Goal: Check status: Check status

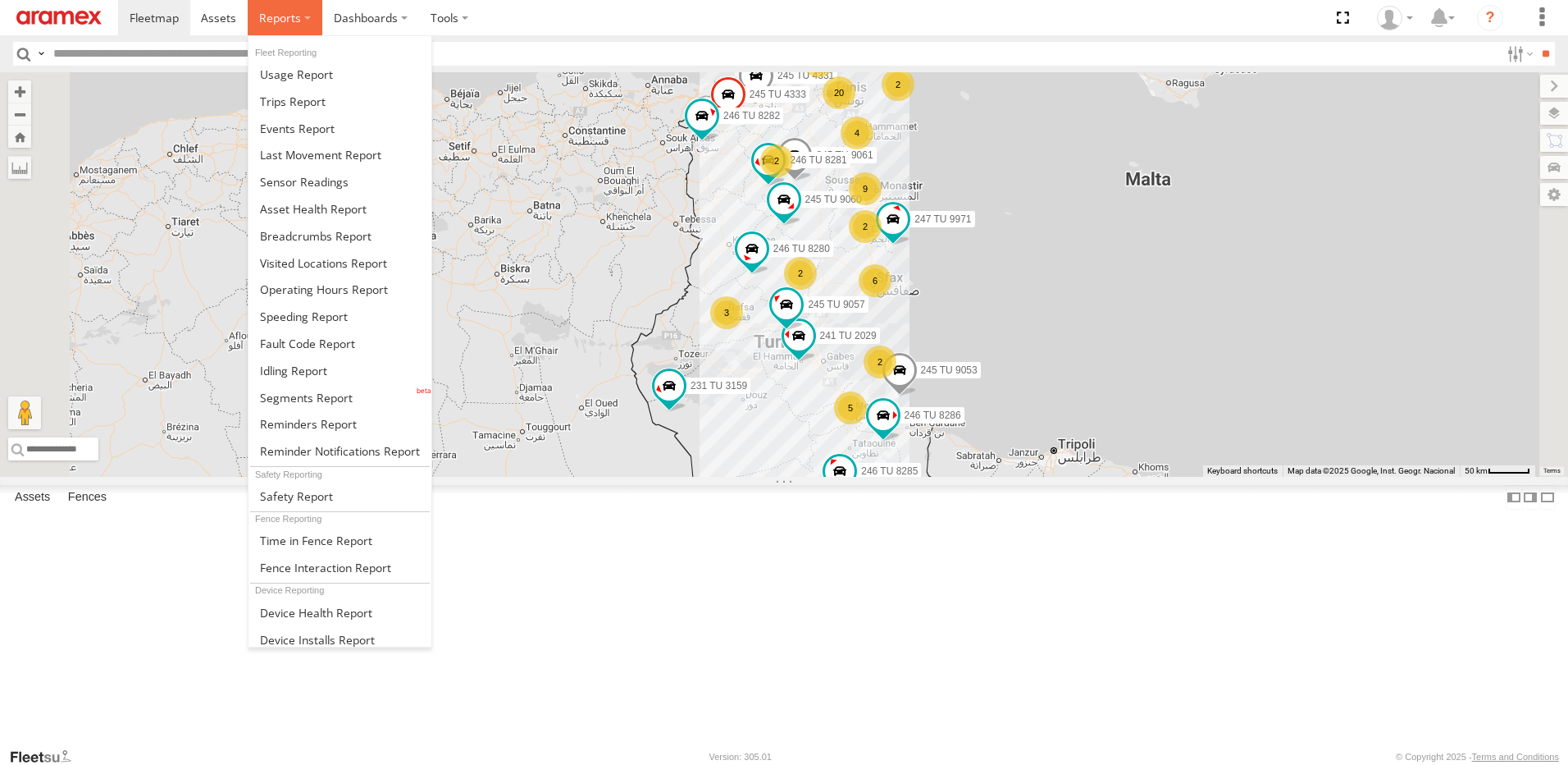
click at [298, 23] on span at bounding box center [280, 17] width 41 height 16
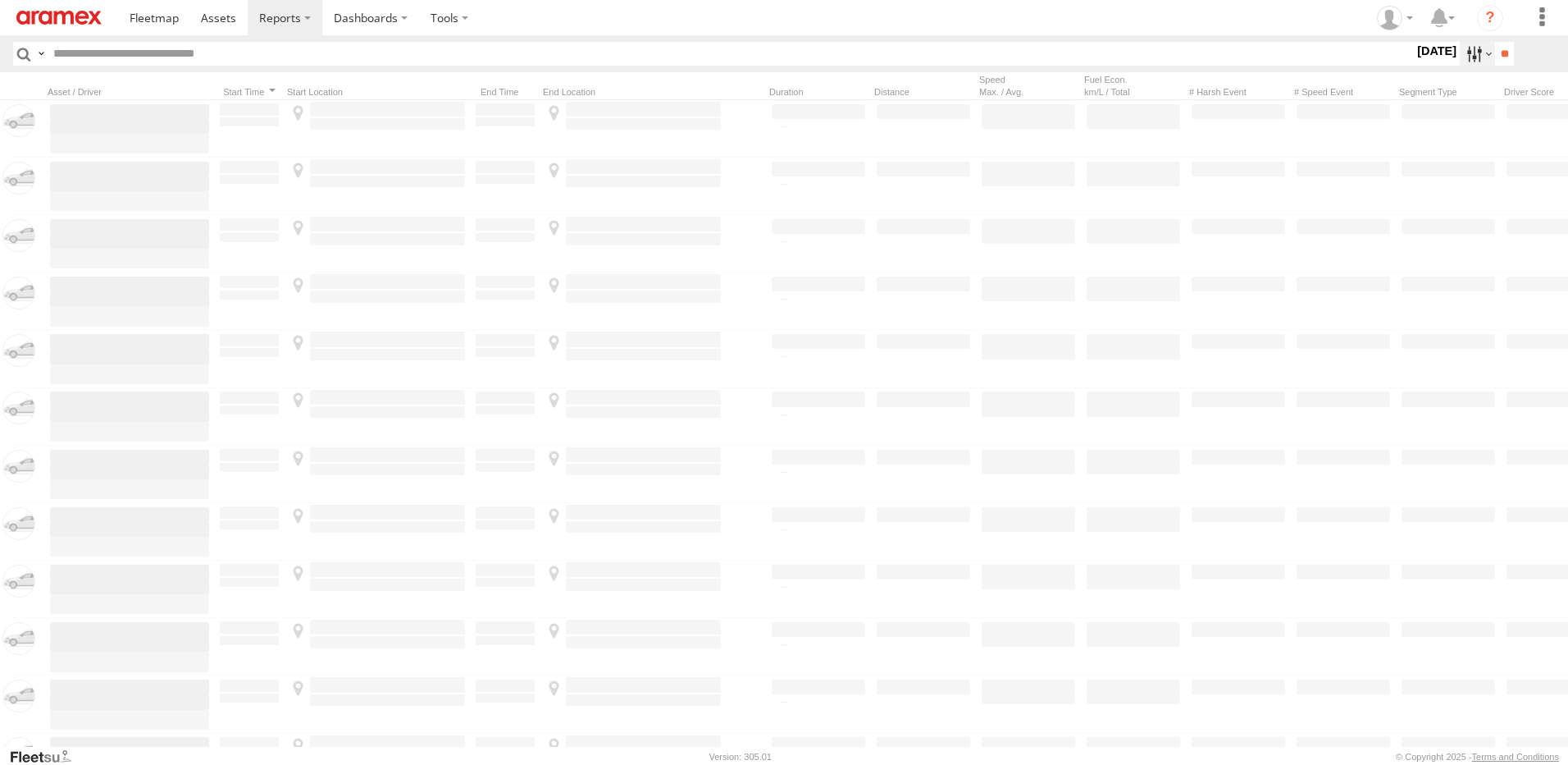
click at [1469, 48] on label at bounding box center [1477, 53] width 35 height 24
click at [0, 0] on label at bounding box center [0, 0] width 0 height 0
click at [1509, 55] on input "**" at bounding box center [1505, 53] width 19 height 24
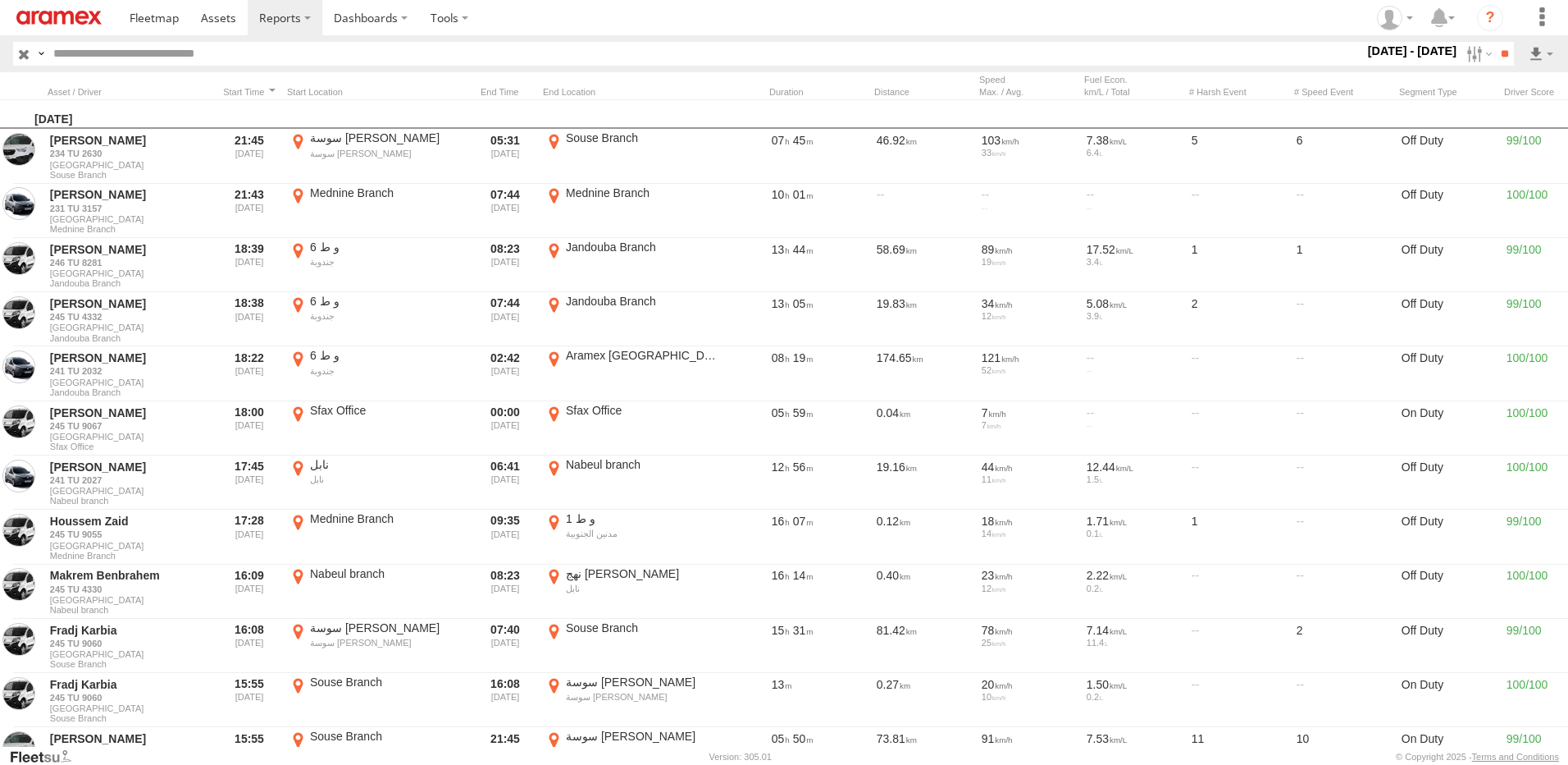
click at [332, 46] on input "text" at bounding box center [705, 53] width 1317 height 24
type input "****"
click at [1495, 41] on input "**" at bounding box center [1505, 53] width 19 height 24
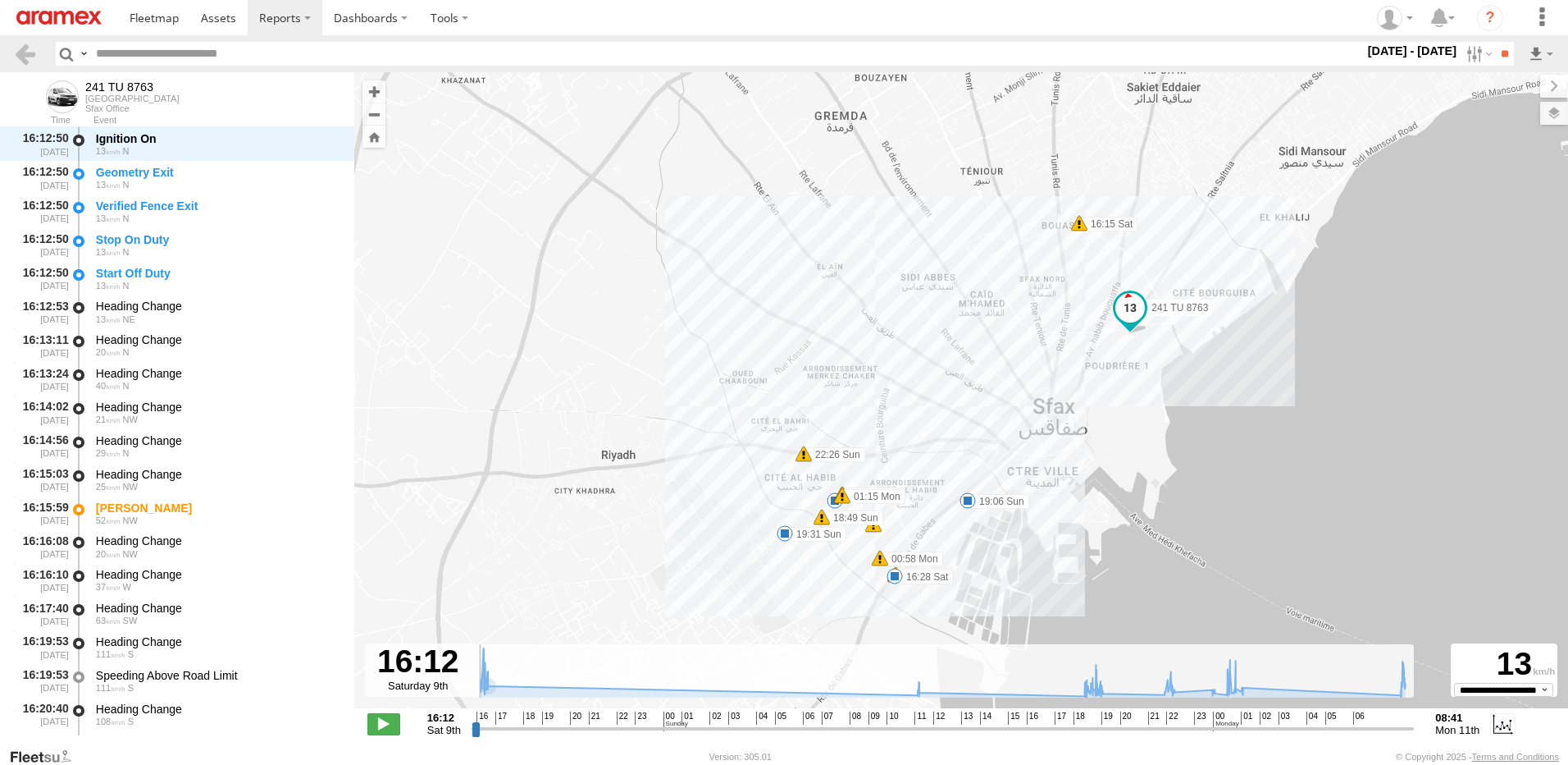
drag, startPoint x: 475, startPoint y: 728, endPoint x: 466, endPoint y: 728, distance: 9.0
click at [472, 728] on input "range" at bounding box center [944, 728] width 944 height 16
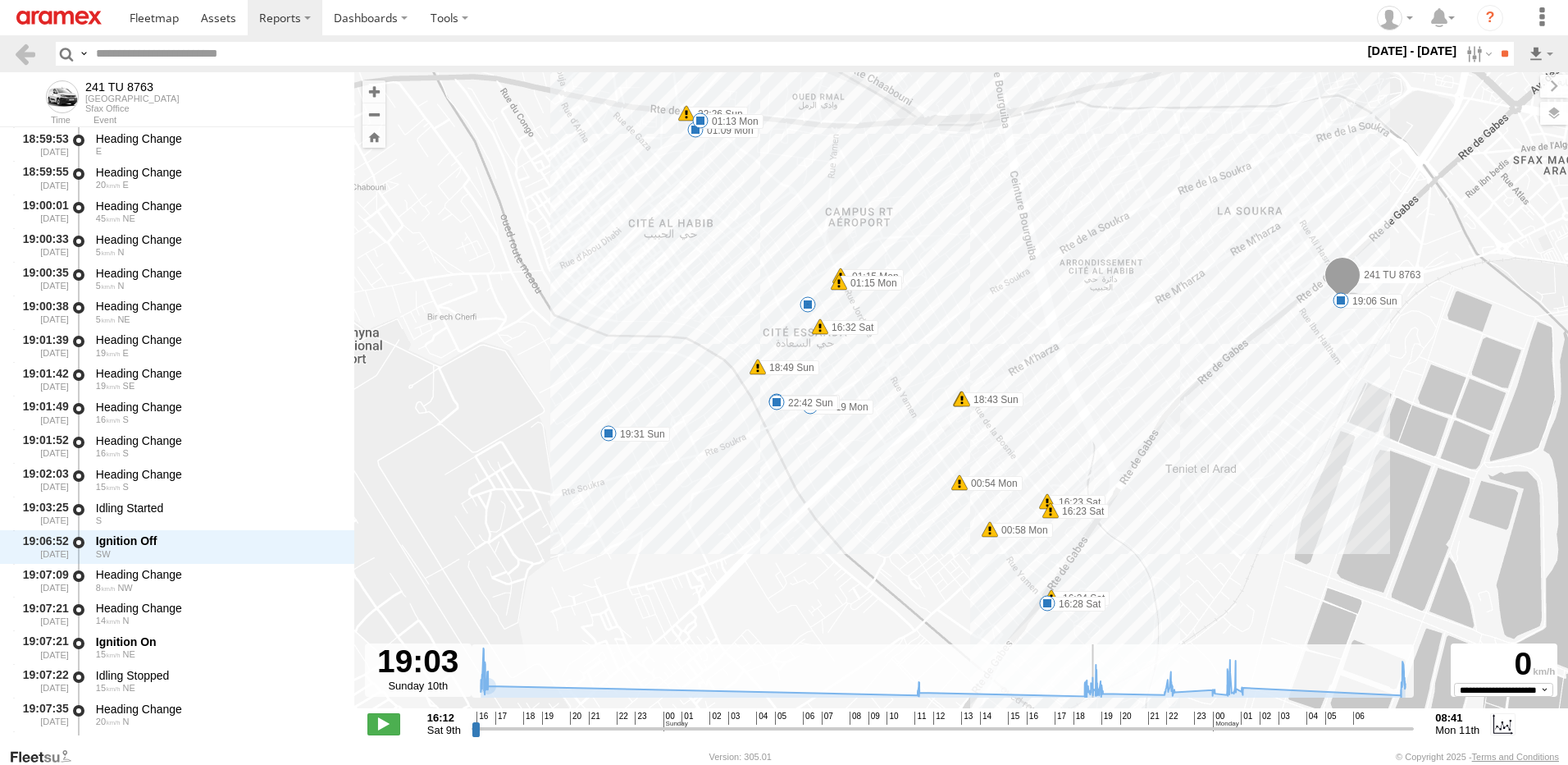
scroll to position [6371, 0]
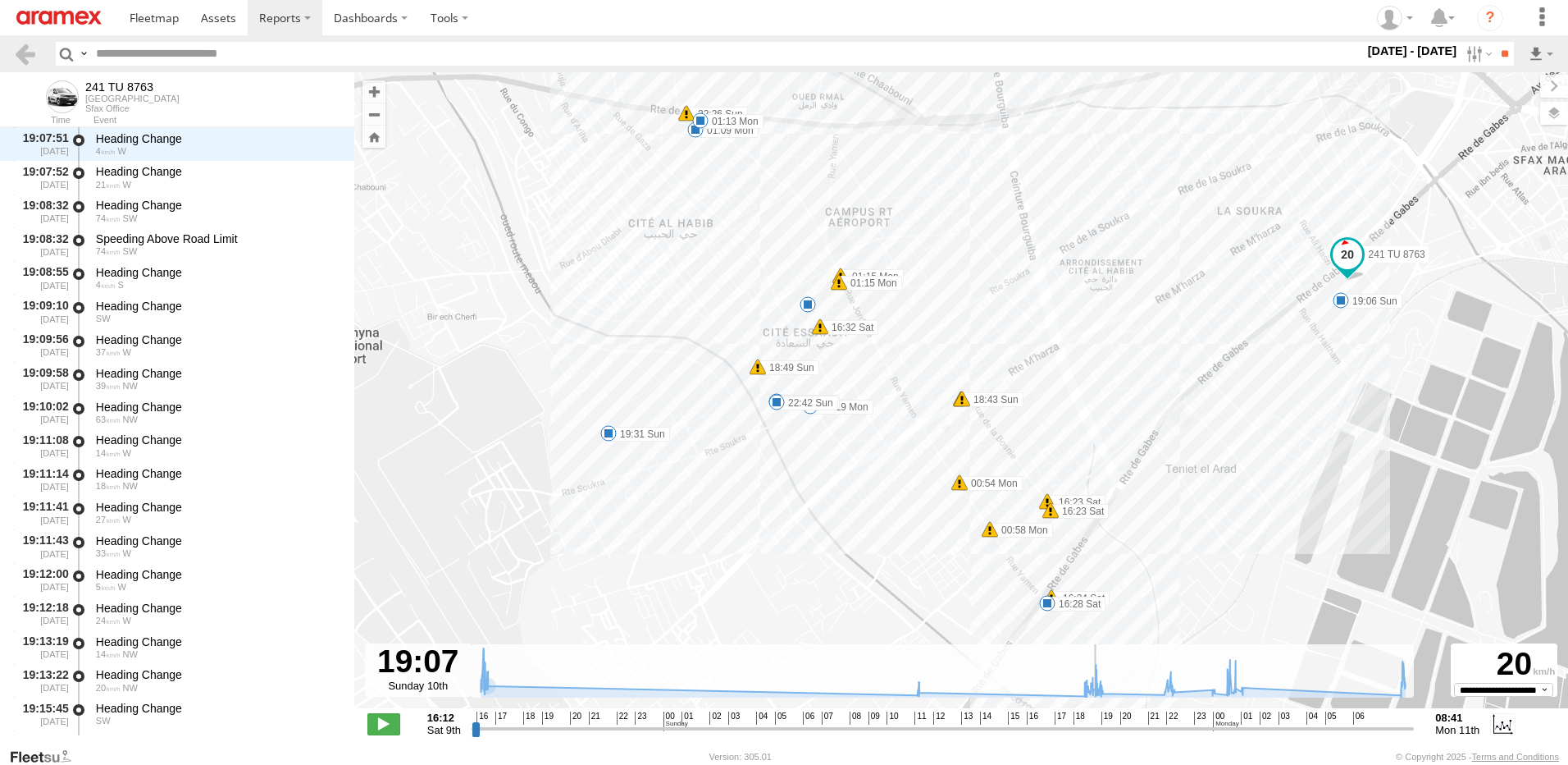
drag, startPoint x: 476, startPoint y: 728, endPoint x: 1097, endPoint y: 773, distance: 622.6
click at [1097, 736] on input "range" at bounding box center [944, 728] width 944 height 16
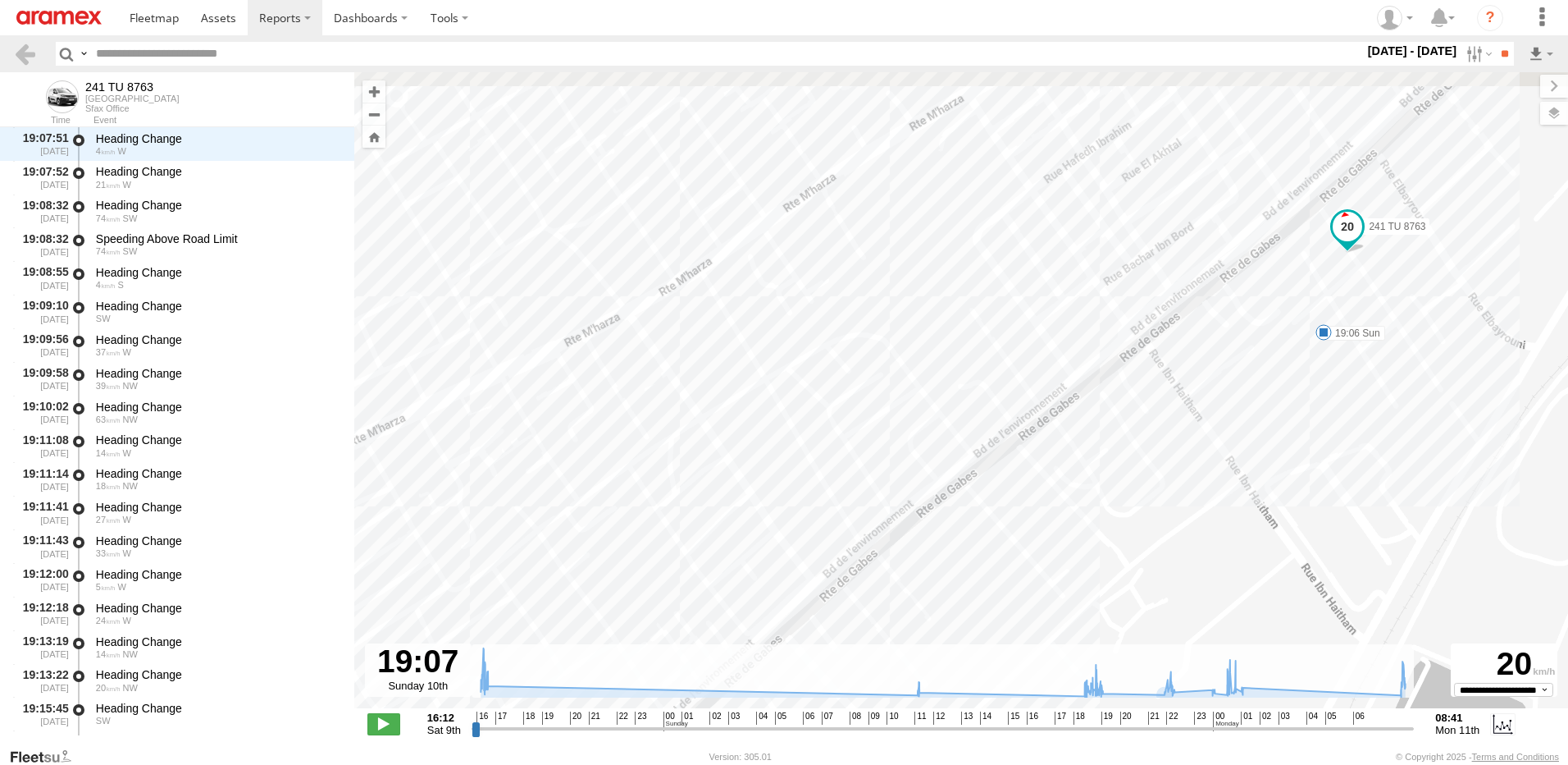
drag, startPoint x: 1382, startPoint y: 214, endPoint x: 1362, endPoint y: 448, distance: 234.9
click at [1362, 448] on div "241 TU 8763 16:15 Sat 16:24 Sat 16:28 Sat 18:49 Sun 19:06 Sun 19:31 Sun 22:26 S…" at bounding box center [961, 399] width 1214 height 653
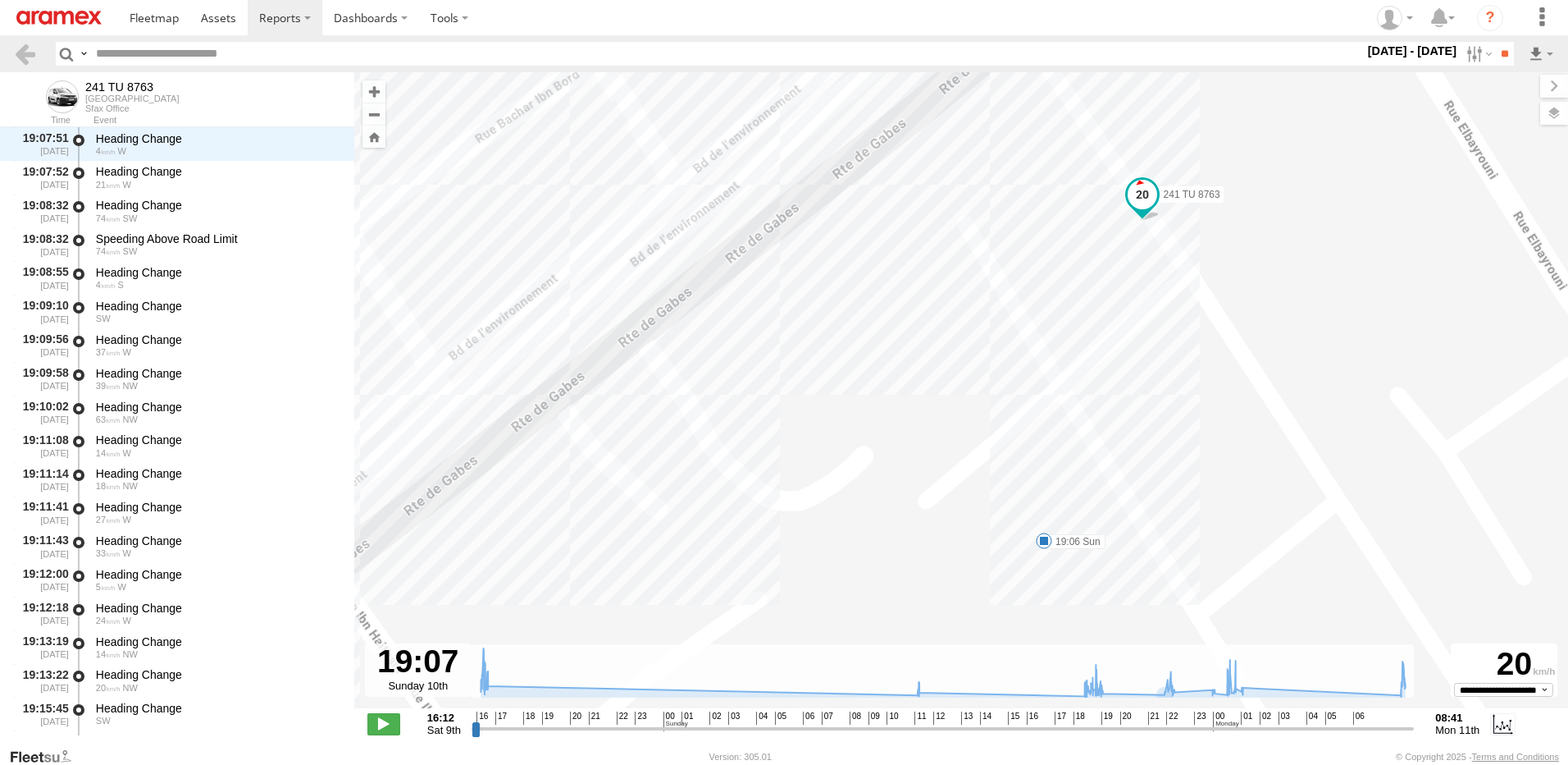
drag, startPoint x: 1159, startPoint y: 376, endPoint x: 985, endPoint y: 549, distance: 245.4
click at [985, 549] on div "241 TU 8763 16:15 Sat 16:24 Sat 16:28 Sat 18:49 Sun 19:06 Sun 19:31 Sun 22:26 S…" at bounding box center [961, 399] width 1214 height 653
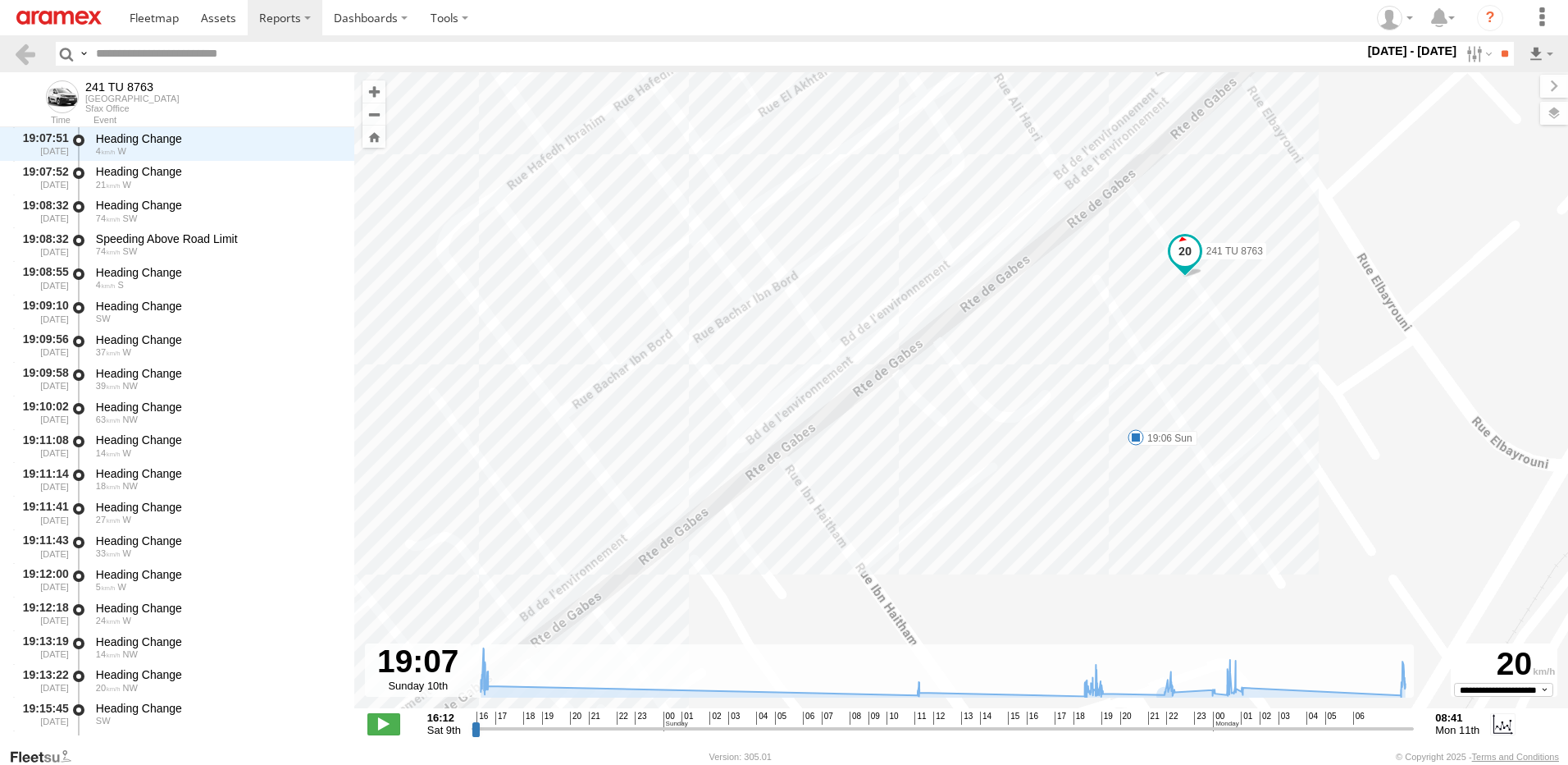
drag, startPoint x: 1190, startPoint y: 508, endPoint x: 1275, endPoint y: 375, distance: 157.8
click at [1276, 375] on div "241 TU 8763 16:15 Sat 16:24 Sat 16:28 Sat 18:49 Sun 19:06 Sun 19:31 Sun 22:26 S…" at bounding box center [961, 399] width 1214 height 653
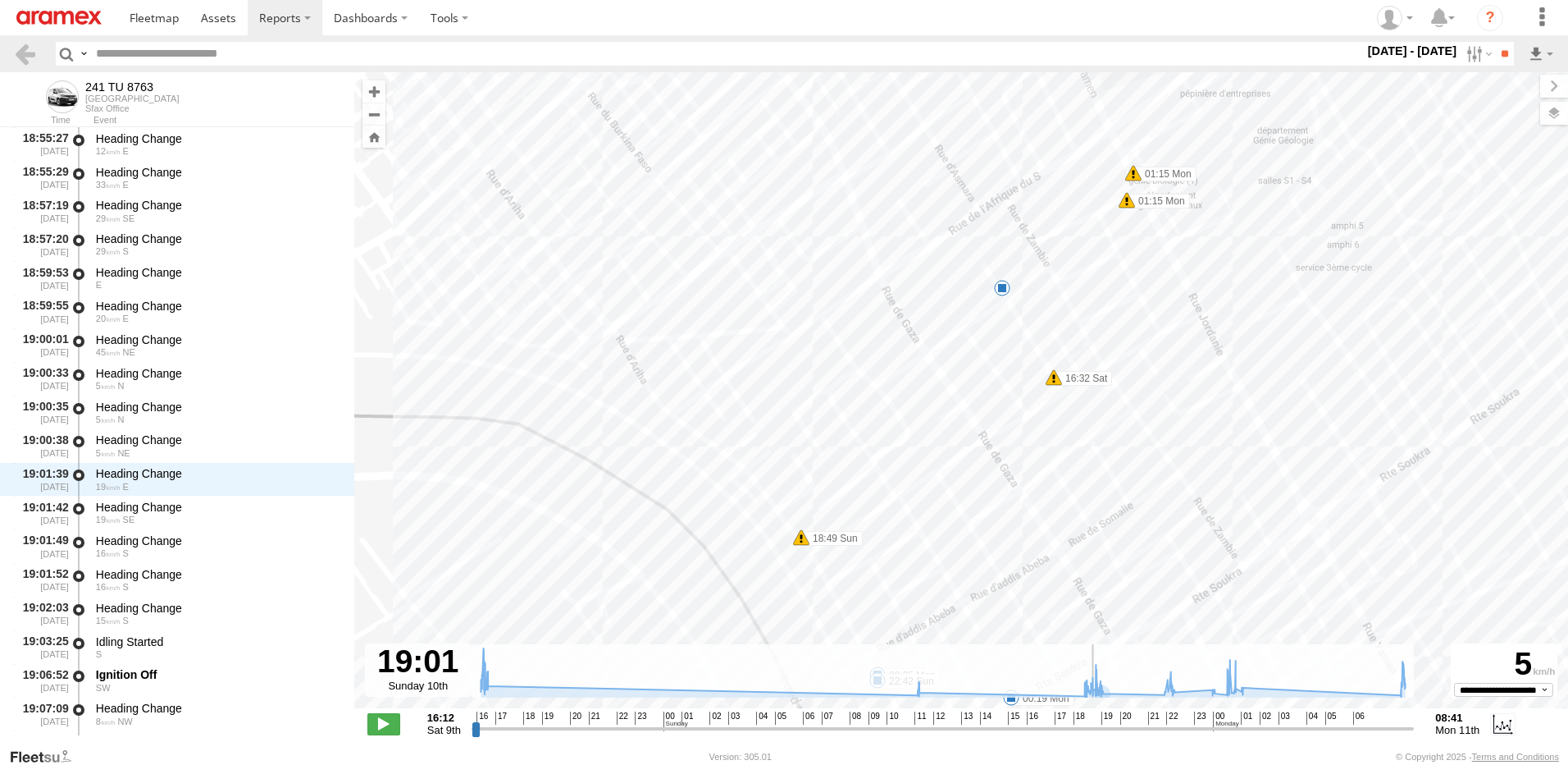
scroll to position [6371, 0]
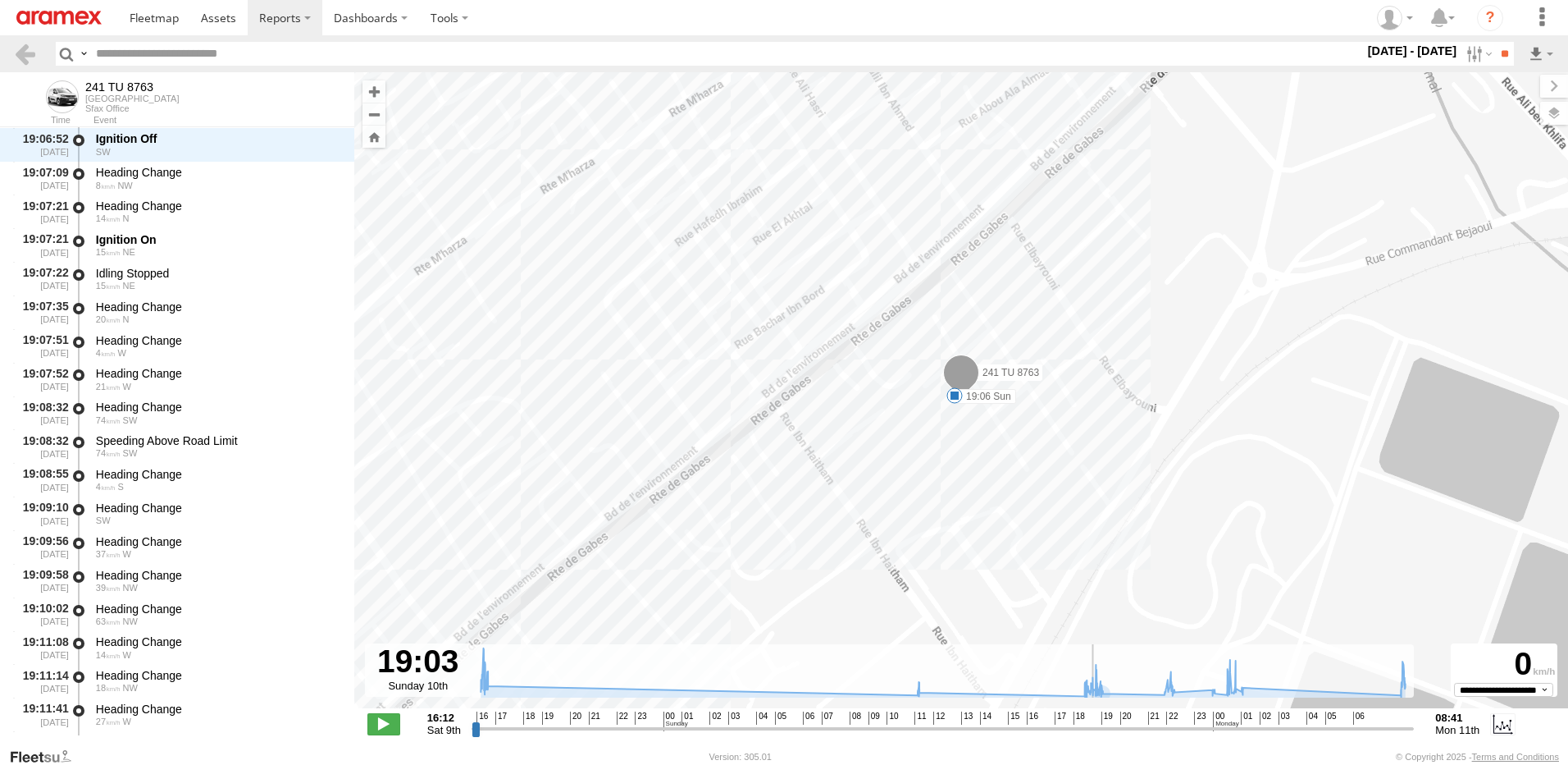
click at [1095, 731] on input "range" at bounding box center [944, 728] width 944 height 16
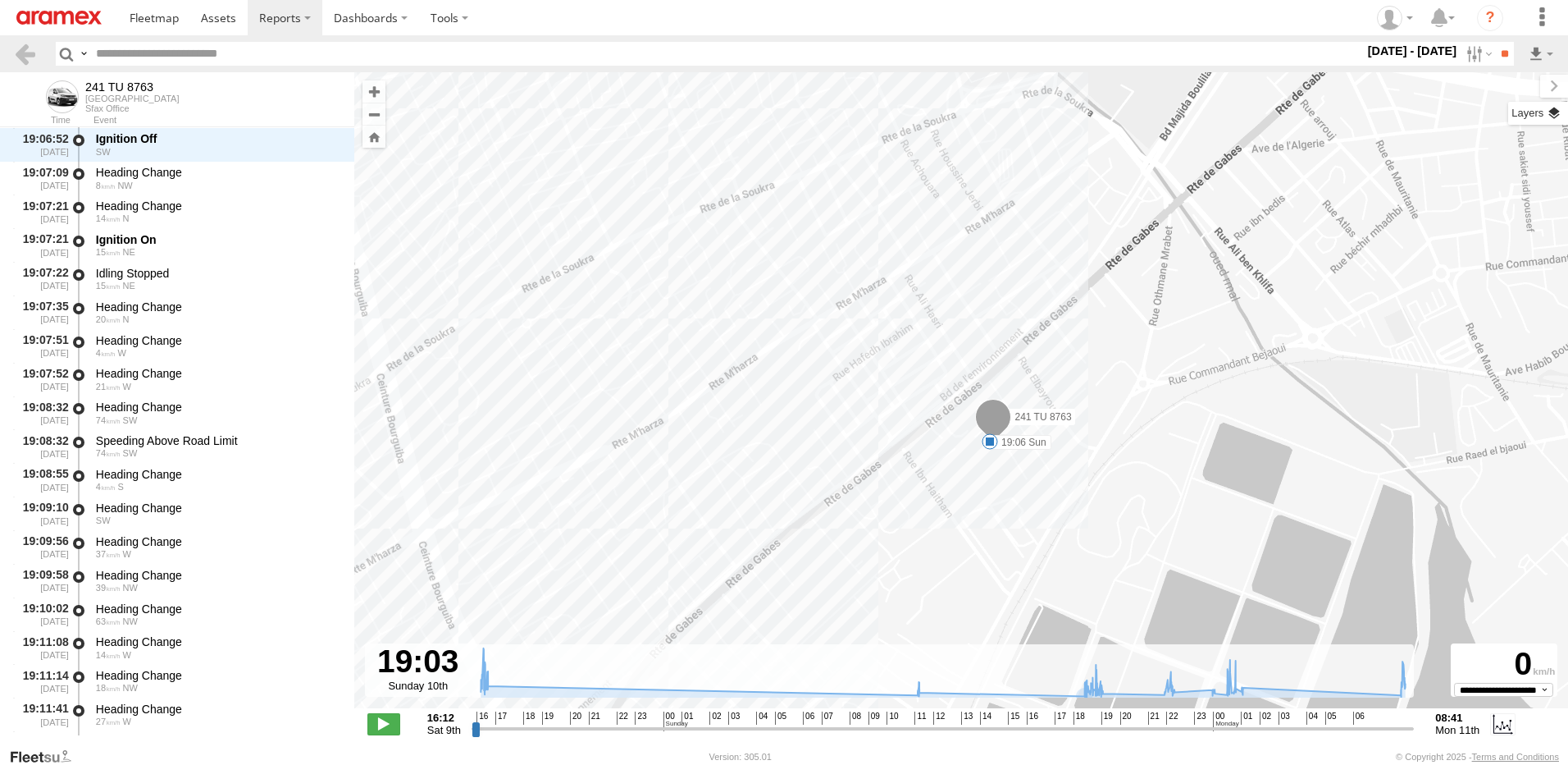
click at [1554, 111] on label at bounding box center [1539, 113] width 60 height 23
click at [0, 0] on label at bounding box center [0, 0] width 0 height 0
click at [0, 0] on span "Satellite" at bounding box center [0, 0] width 0 height 0
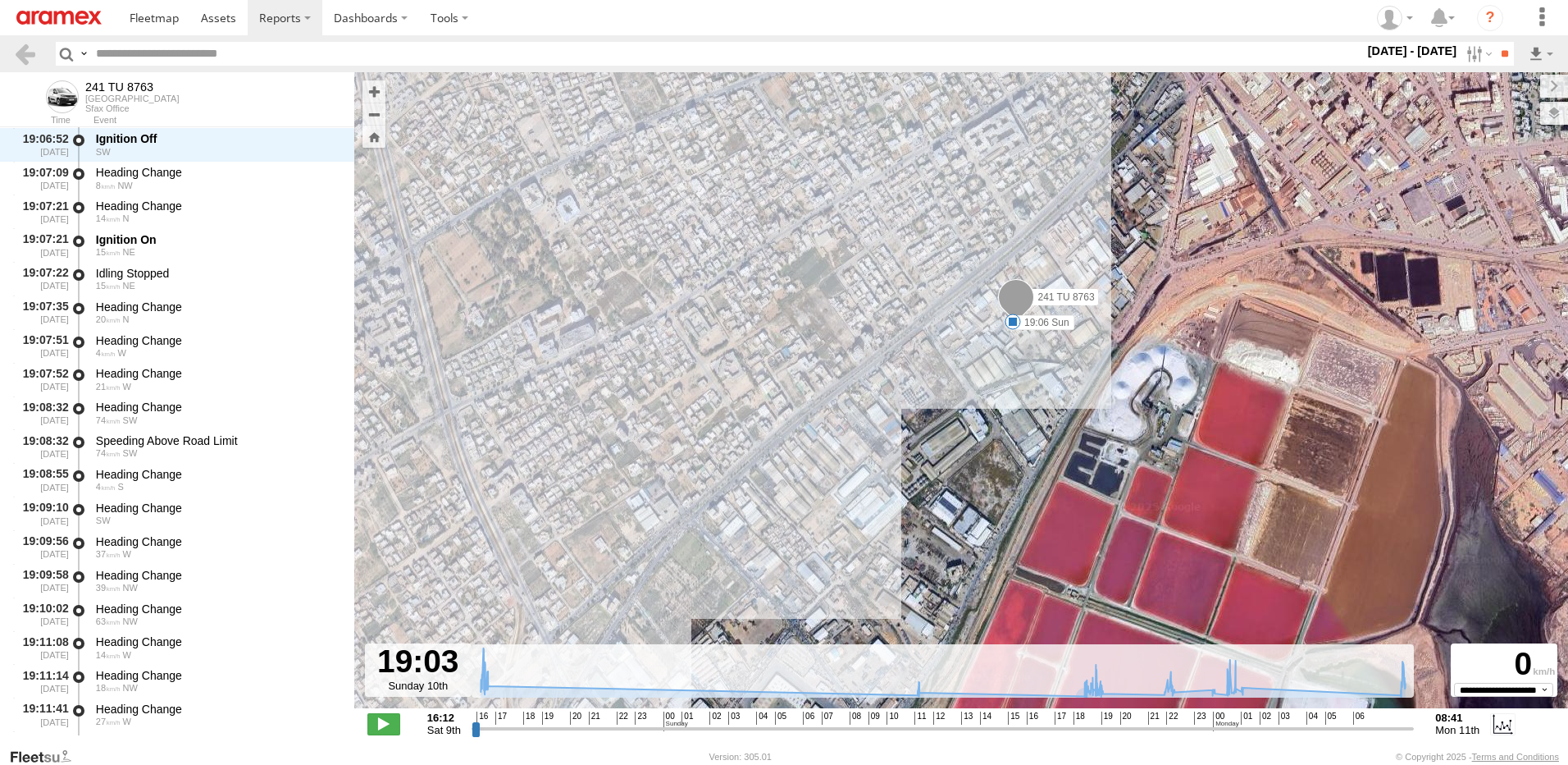
drag, startPoint x: 1030, startPoint y: 487, endPoint x: 1046, endPoint y: 417, distance: 71.8
click at [1046, 417] on div "241 TU 8763 16:15 Sat 16:24 Sat 16:28 Sat 18:49 Sun 19:06 Sun 19:31 Sun 22:26 S…" at bounding box center [961, 399] width 1214 height 653
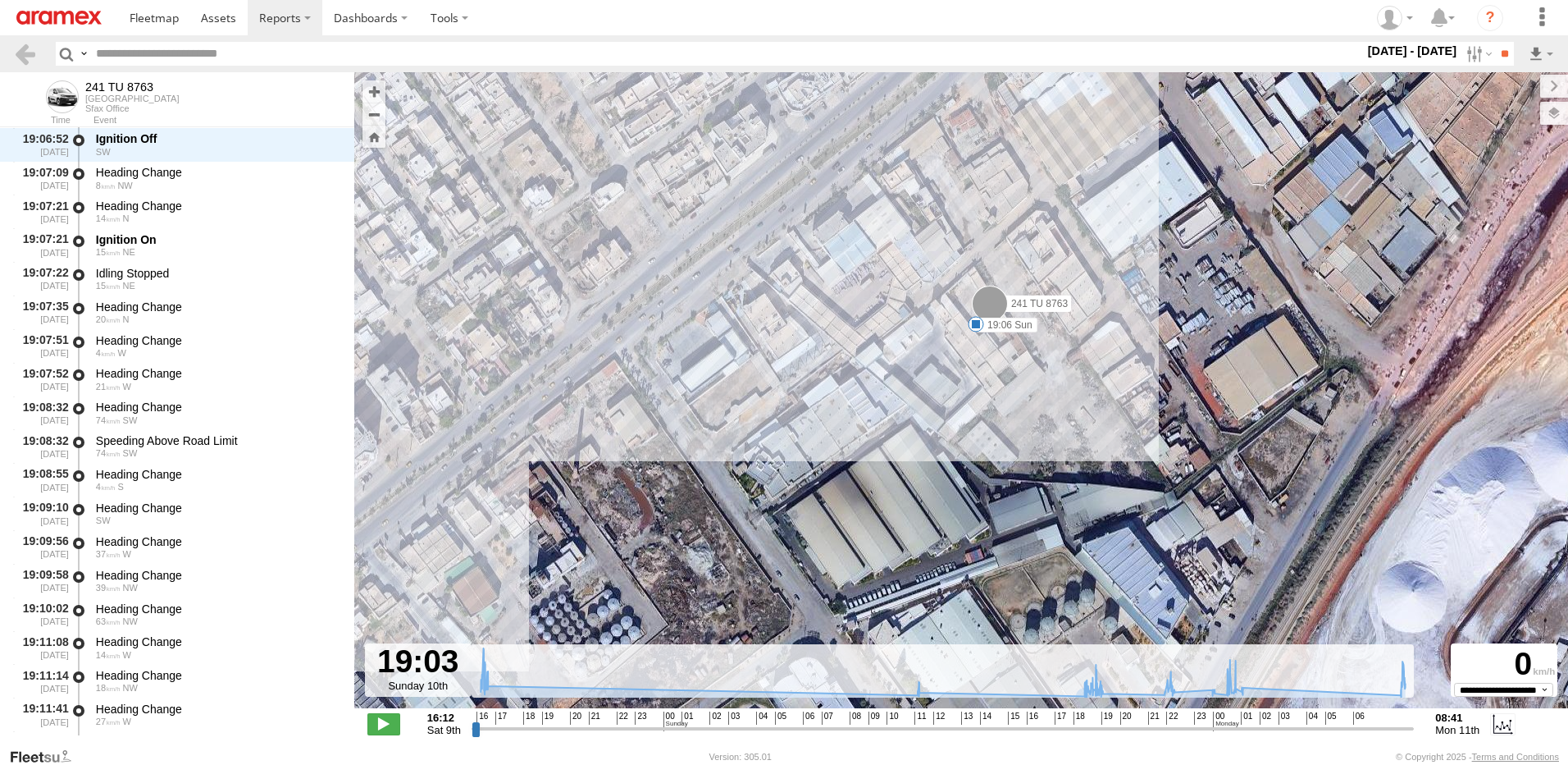
drag, startPoint x: 991, startPoint y: 349, endPoint x: 1004, endPoint y: 390, distance: 43.0
click at [1004, 390] on div "241 TU 8763 16:15 Sat 16:24 Sat 16:28 Sat 18:49 Sun 19:06 Sun 19:31 Sun 22:26 S…" at bounding box center [961, 399] width 1214 height 653
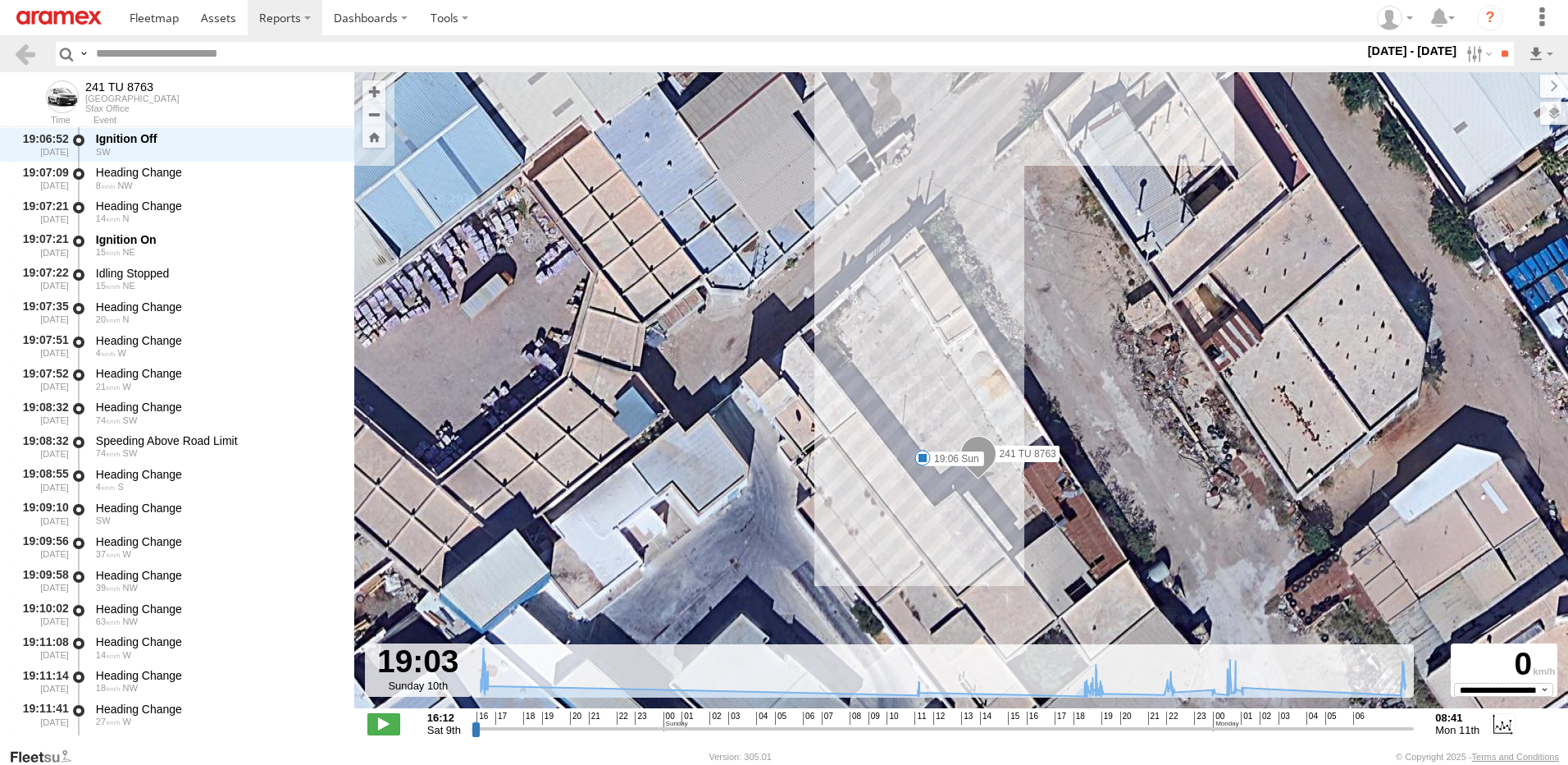
drag, startPoint x: 1064, startPoint y: 341, endPoint x: 1064, endPoint y: 460, distance: 119.0
click at [1064, 460] on div "241 TU 8763 16:15 Sat 16:24 Sat 16:28 Sat 18:49 Sun 19:06 Sun 19:31 Sun 22:26 S…" at bounding box center [961, 399] width 1214 height 653
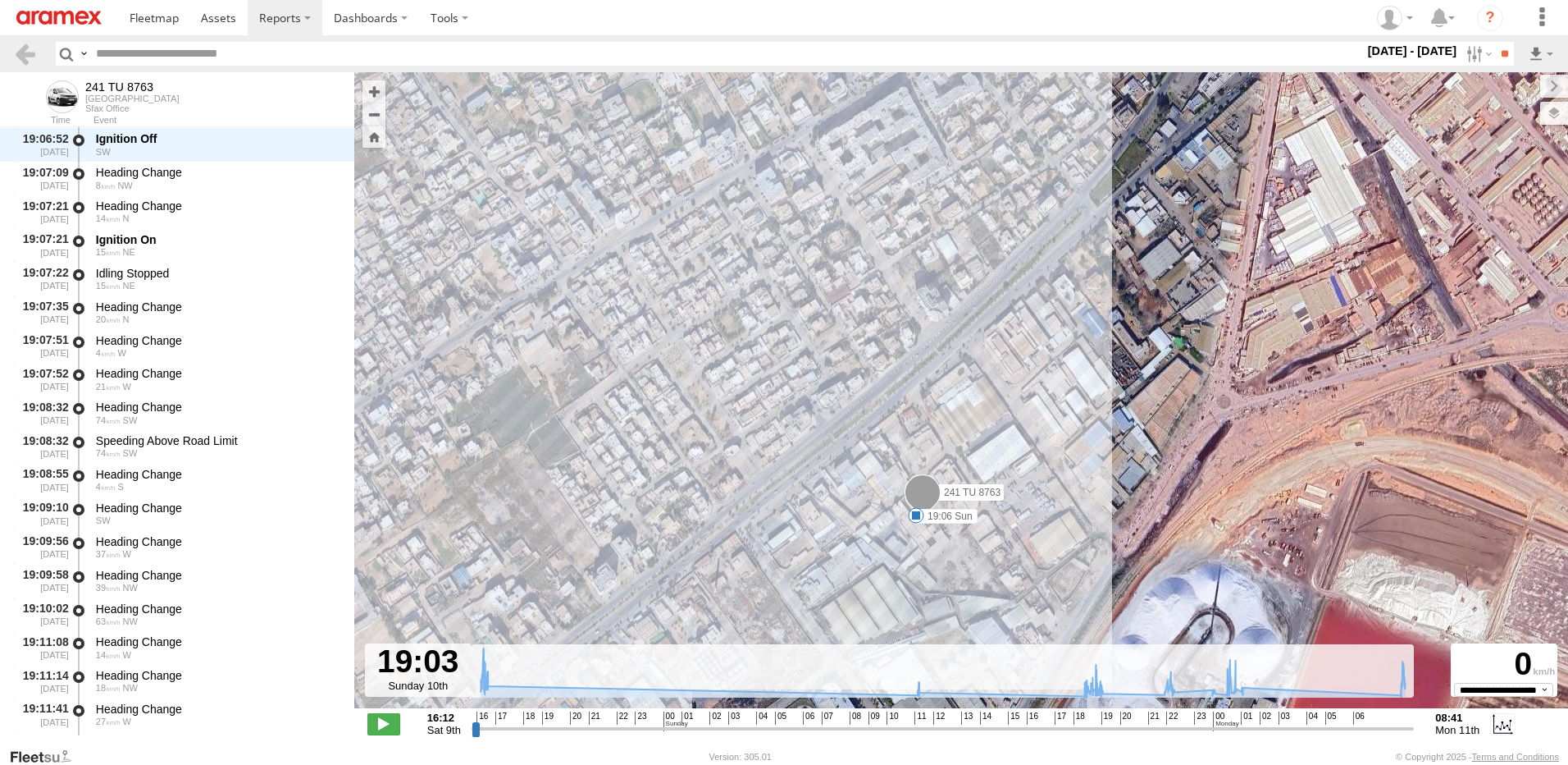
drag, startPoint x: 990, startPoint y: 555, endPoint x: 969, endPoint y: 490, distance: 68.3
click at [969, 490] on div "241 TU 8763 16:15 Sat 16:24 Sat 16:28 Sat 18:49 Sun 19:06 Sun 19:31 Sun 22:26 S…" at bounding box center [961, 399] width 1214 height 653
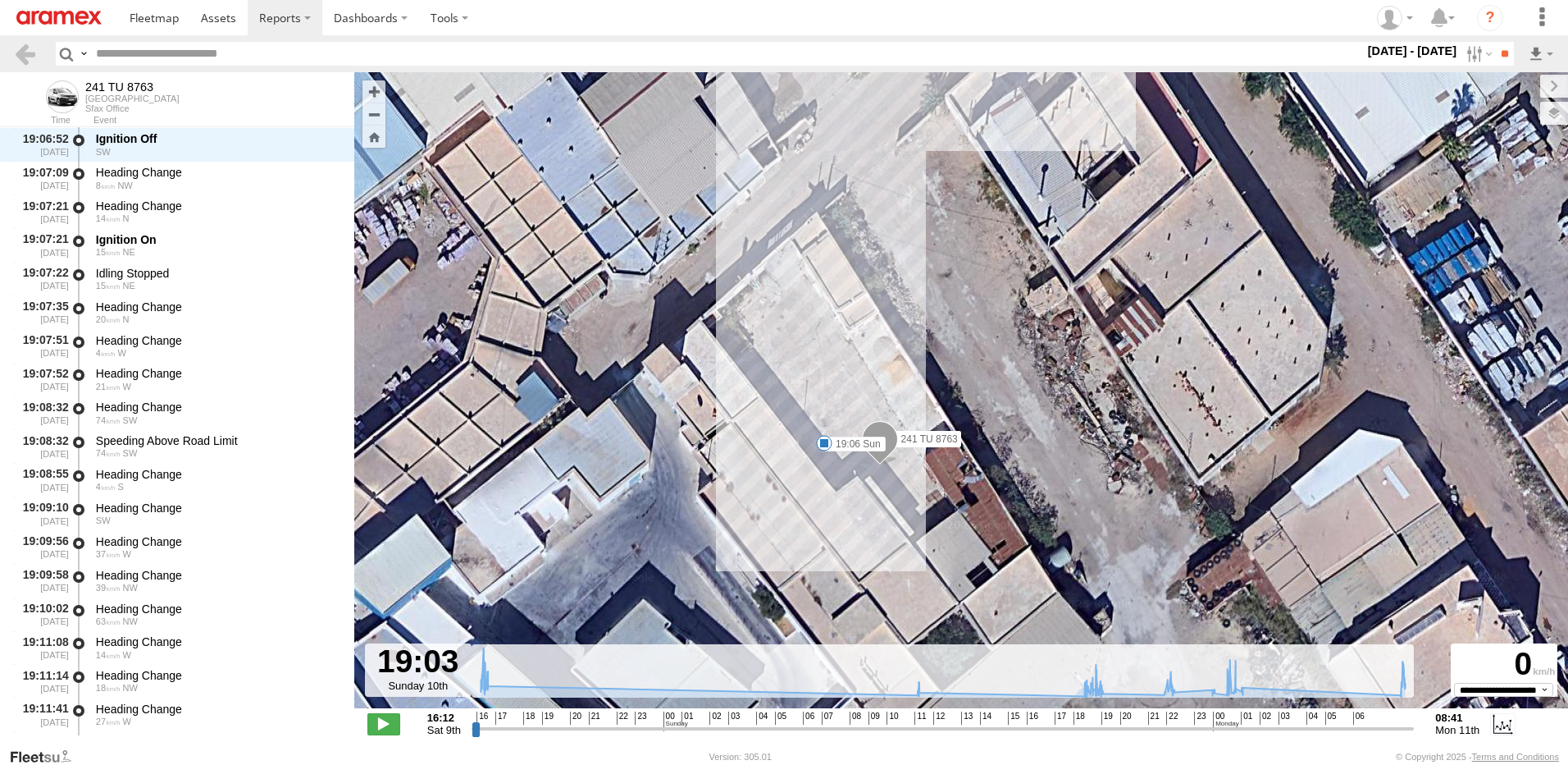
drag, startPoint x: 938, startPoint y: 409, endPoint x: 989, endPoint y: 473, distance: 81.8
click at [989, 473] on div "241 TU 8763 16:15 Sat 16:24 Sat 16:28 Sat 18:49 Sun 19:06 Sun 19:31 Sun 22:26 S…" at bounding box center [961, 399] width 1214 height 653
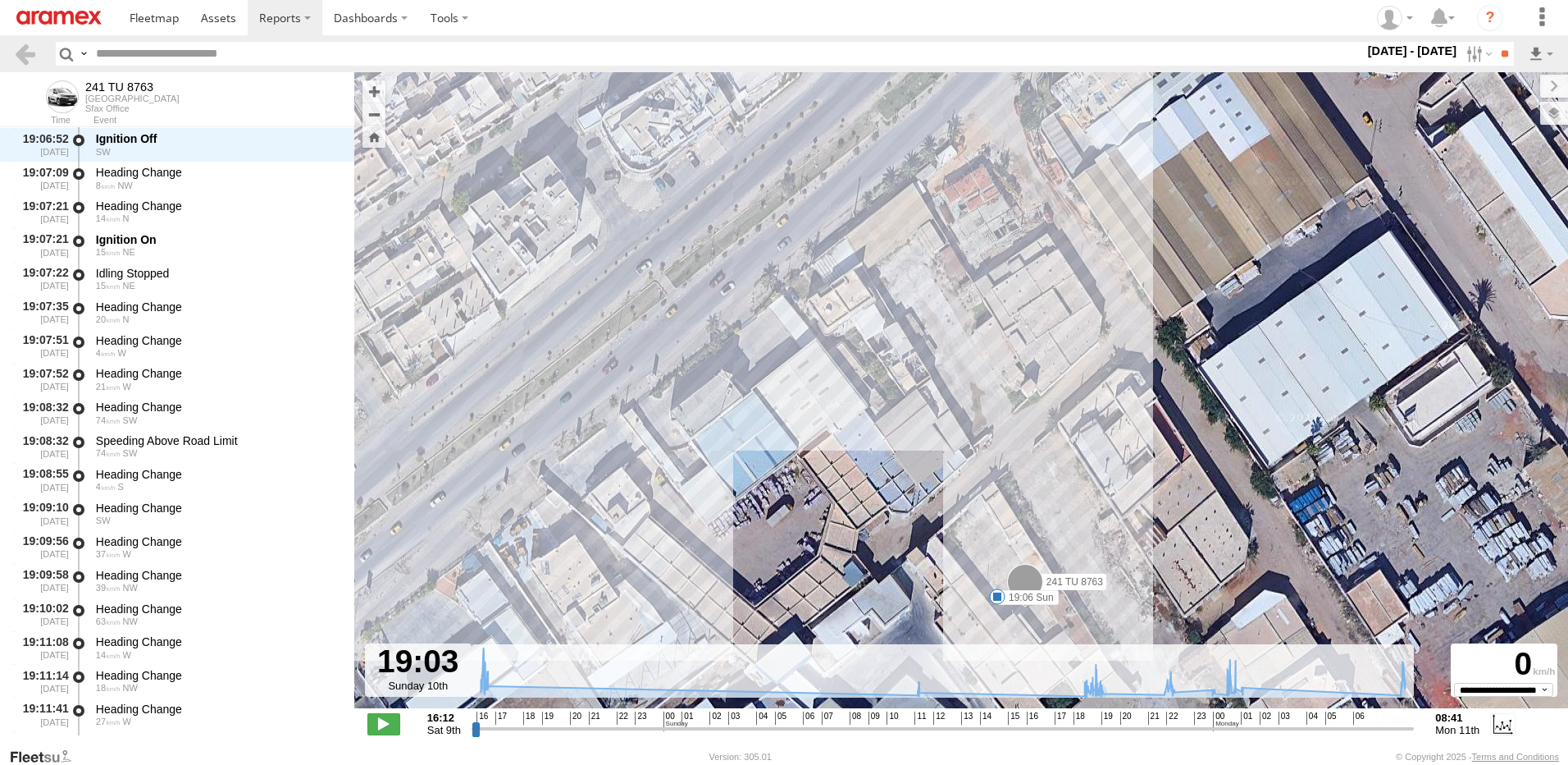
drag, startPoint x: 681, startPoint y: 302, endPoint x: 861, endPoint y: 562, distance: 316.2
click at [861, 562] on div "241 TU 8763 16:15 Sat 16:24 Sat 16:28 Sat 18:49 Sun 19:06 Sun 19:31 Sun 22:26 S…" at bounding box center [961, 399] width 1214 height 653
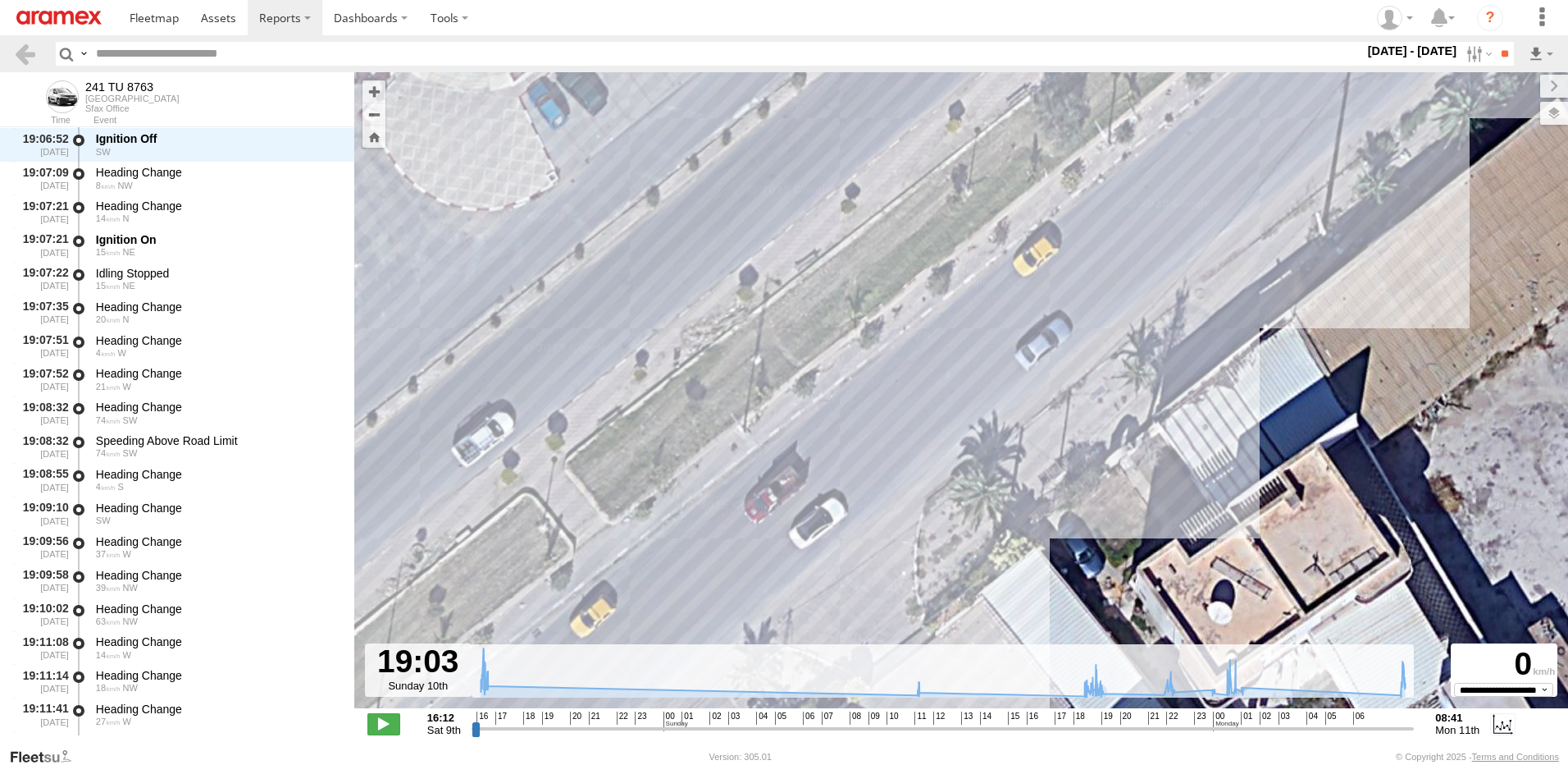
click at [955, 366] on div "241 TU 8763 16:15 Sat 16:24 Sat 16:28 Sat 18:49 Sun 19:06 Sun 19:31 Sun 22:26 S…" at bounding box center [961, 399] width 1214 height 653
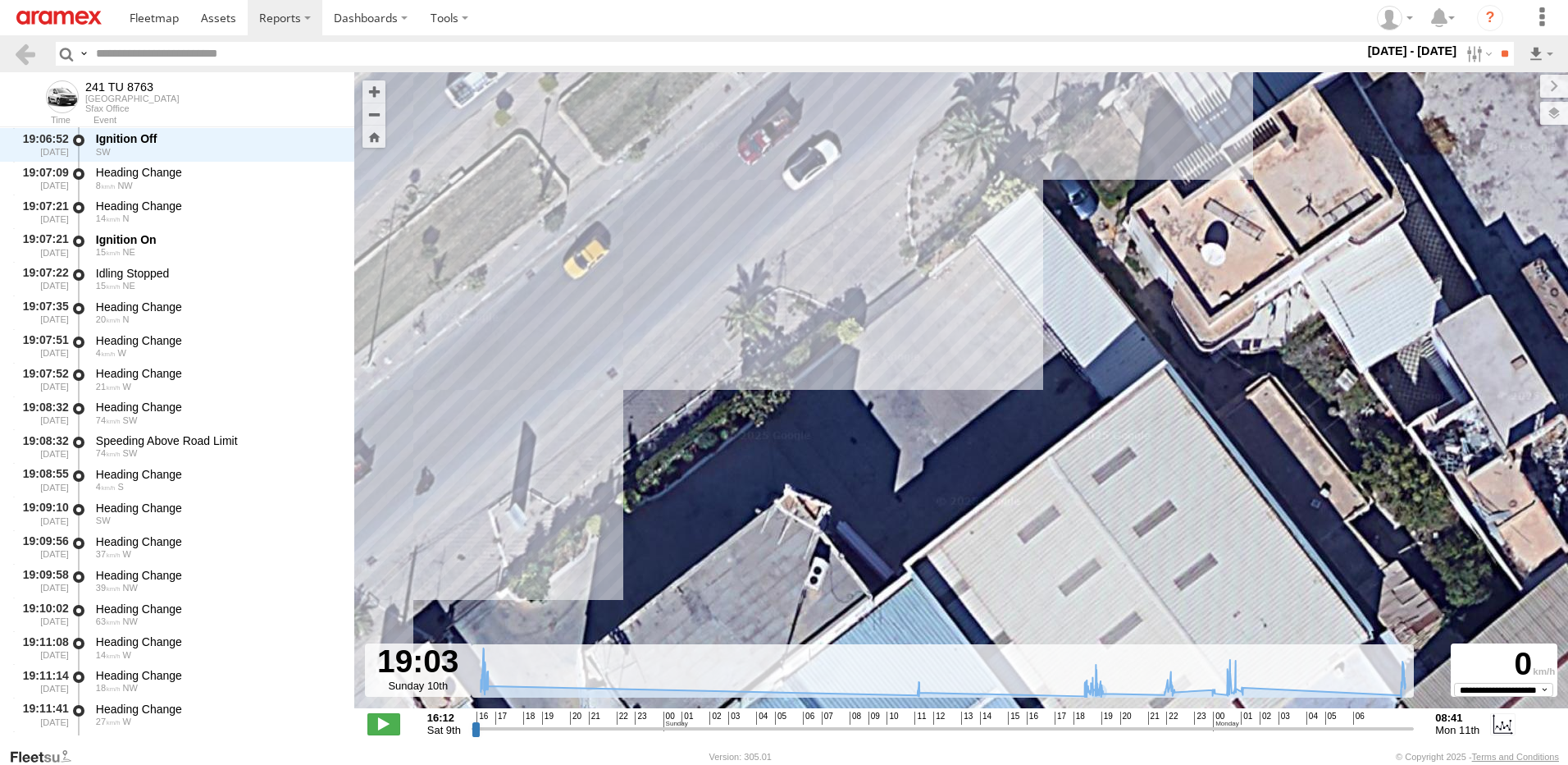
drag, startPoint x: 982, startPoint y: 402, endPoint x: 978, endPoint y: 337, distance: 65.1
click at [982, 366] on div "241 TU 8763 16:15 Sat 16:24 Sat 16:28 Sat 18:49 Sun 19:06 Sun 19:31 Sun 22:26 S…" at bounding box center [961, 399] width 1214 height 653
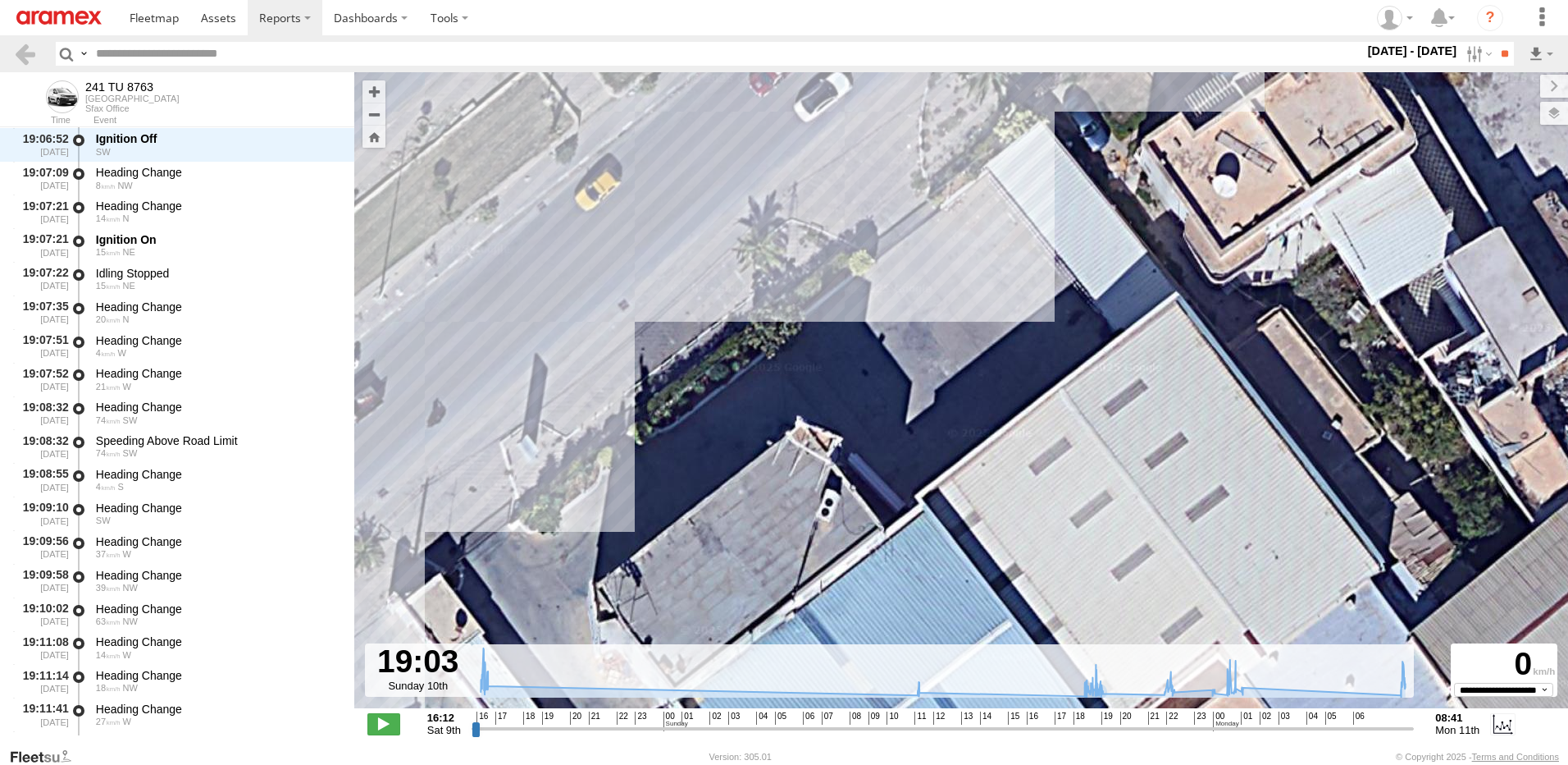
drag, startPoint x: 931, startPoint y: 410, endPoint x: 1075, endPoint y: 402, distance: 144.2
click at [1068, 401] on div "241 TU 8763 16:15 Sat 16:24 Sat 16:28 Sat 18:49 Sun 19:06 Sun 19:31 Sun 22:26 S…" at bounding box center [961, 399] width 1214 height 653
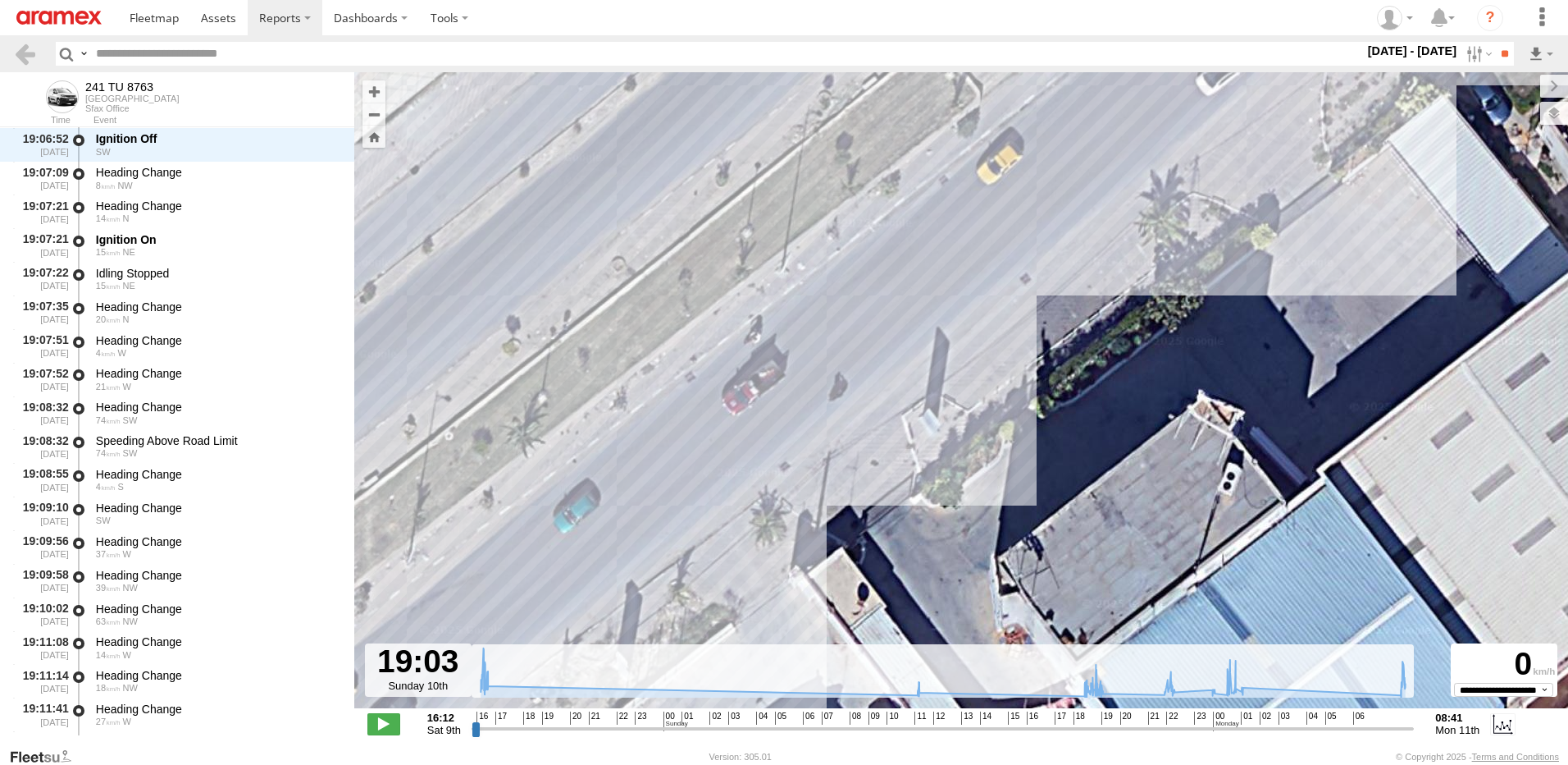
drag, startPoint x: 961, startPoint y: 454, endPoint x: 1023, endPoint y: 380, distance: 96.5
click at [1022, 382] on div "241 TU 8763 16:15 Sat 16:24 Sat 16:28 Sat 18:49 Sun 19:06 Sun 19:31 Sun 22:26 S…" at bounding box center [961, 399] width 1214 height 653
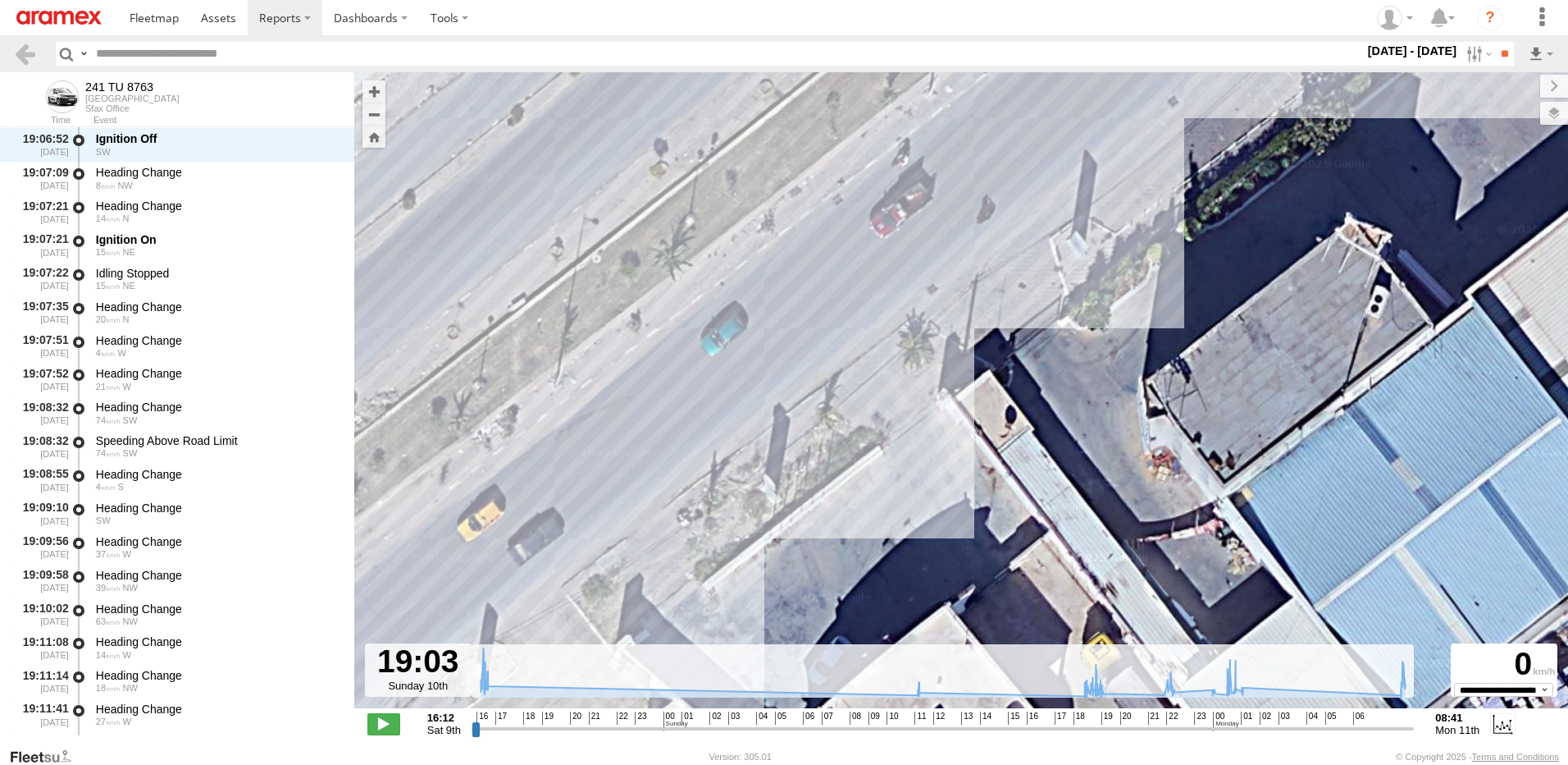
drag, startPoint x: 997, startPoint y: 432, endPoint x: 995, endPoint y: 400, distance: 32.1
click at [995, 416] on div "241 TU 8763 16:15 Sat 16:24 Sat 16:28 Sat 18:49 Sun 19:06 Sun 19:31 Sun 22:26 S…" at bounding box center [961, 399] width 1214 height 653
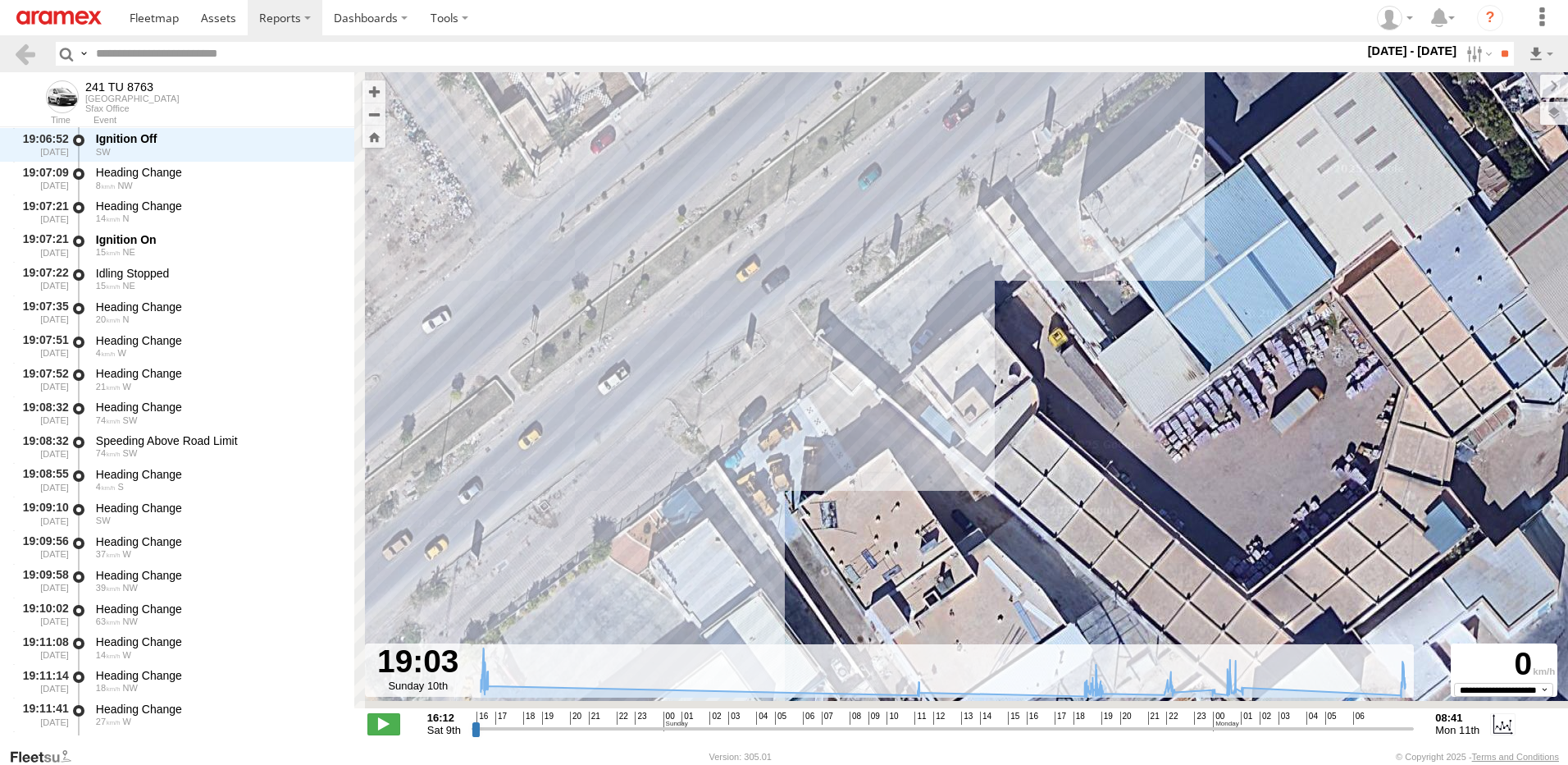
click at [1023, 329] on div "241 TU 8763 16:15 Sat 16:24 Sat 16:28 Sat 18:49 Sun 19:06 Sun 19:31 Sun 22:26 S…" at bounding box center [961, 399] width 1214 height 653
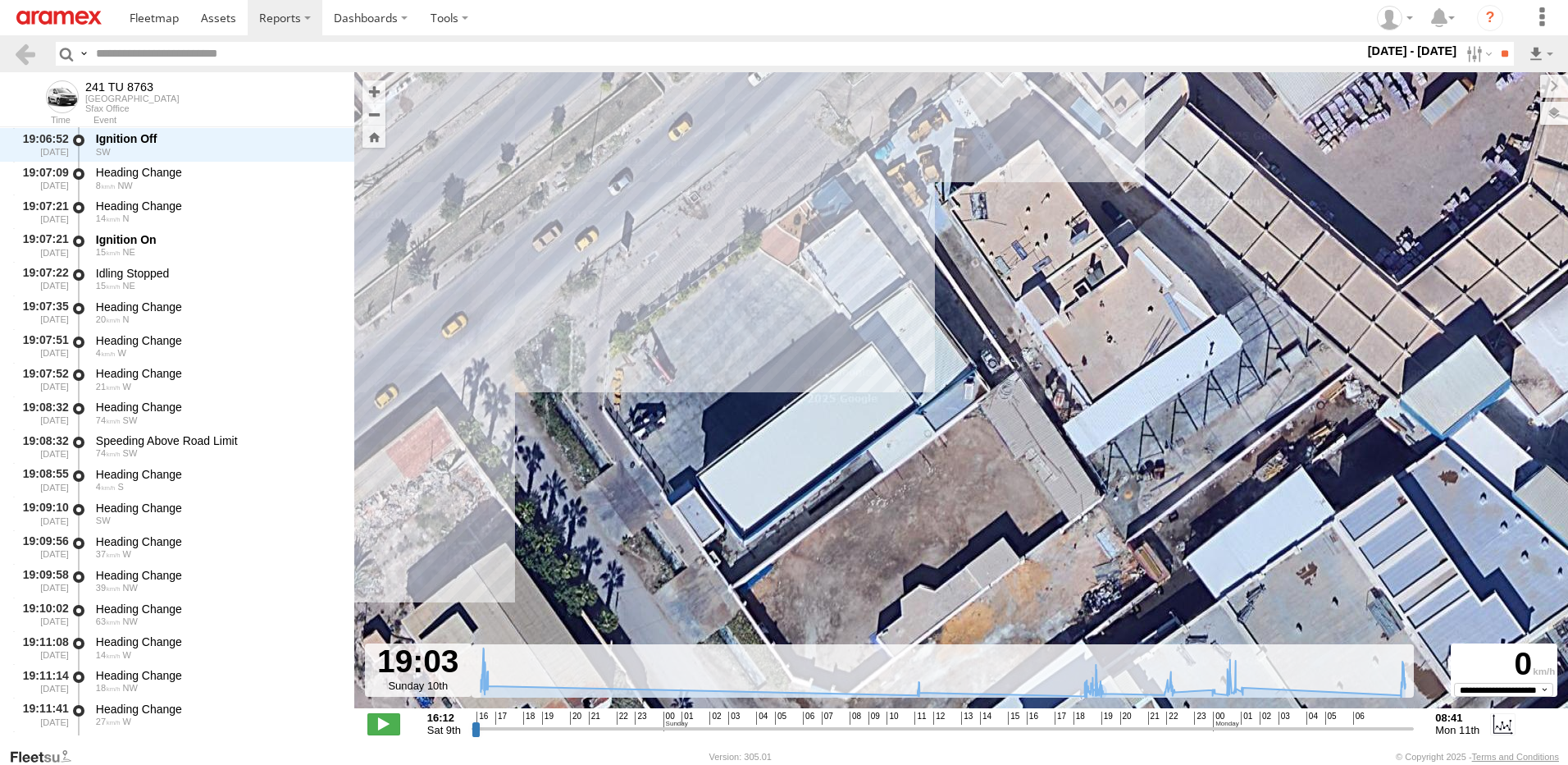
drag, startPoint x: 1017, startPoint y: 363, endPoint x: 1123, endPoint y: 427, distance: 123.8
click at [1120, 423] on div "241 TU 8763 16:15 Sat 16:24 Sat 16:28 Sat 18:49 Sun 19:06 Sun 19:31 Sun 22:26 S…" at bounding box center [961, 399] width 1214 height 653
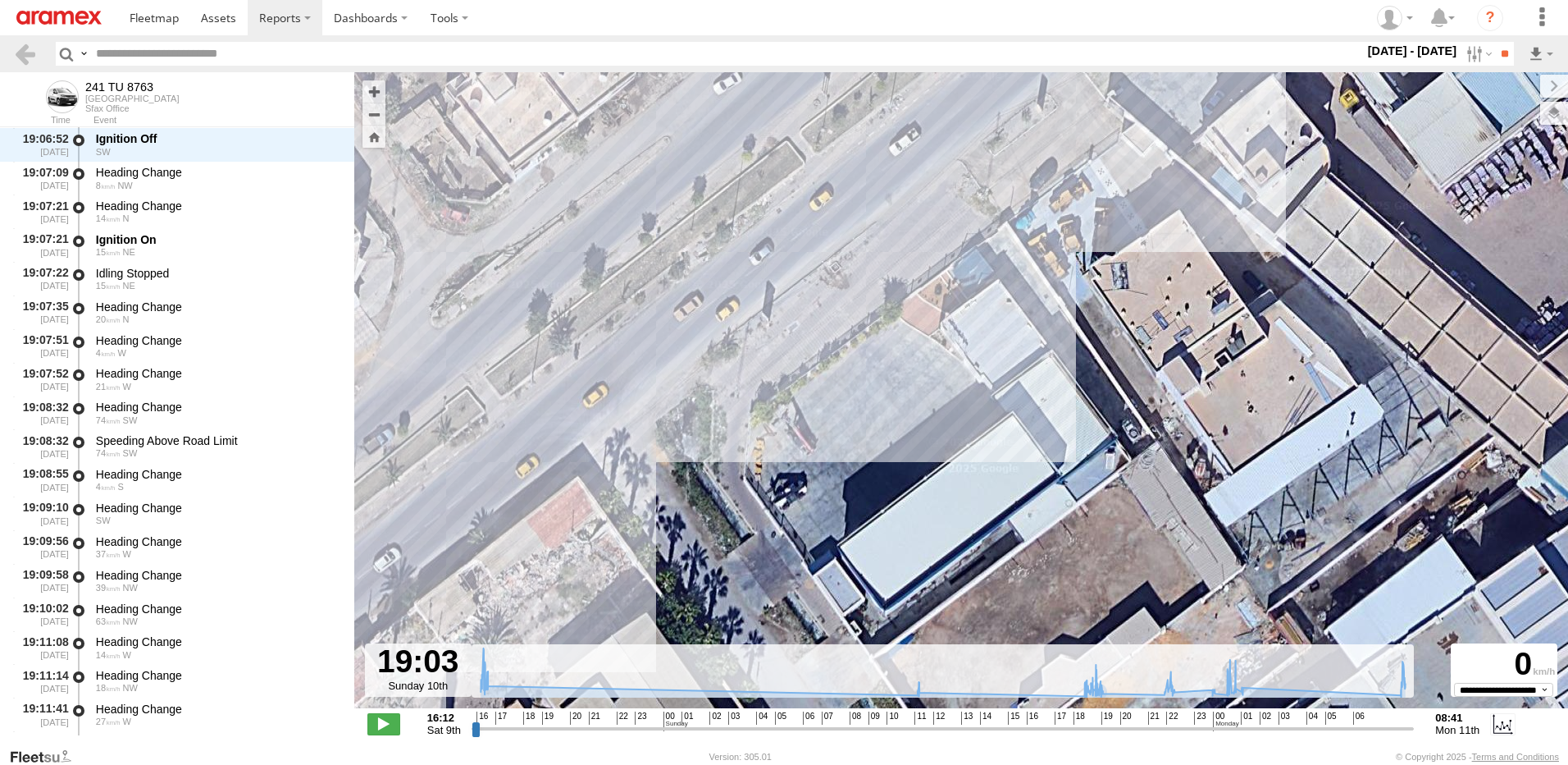
drag, startPoint x: 1054, startPoint y: 378, endPoint x: 1065, endPoint y: 366, distance: 16.3
click at [1063, 368] on div "241 TU 8763 16:15 Sat 16:24 Sat 16:28 Sat 18:49 Sun 19:06 Sun 19:31 Sun 22:26 S…" at bounding box center [961, 399] width 1214 height 653
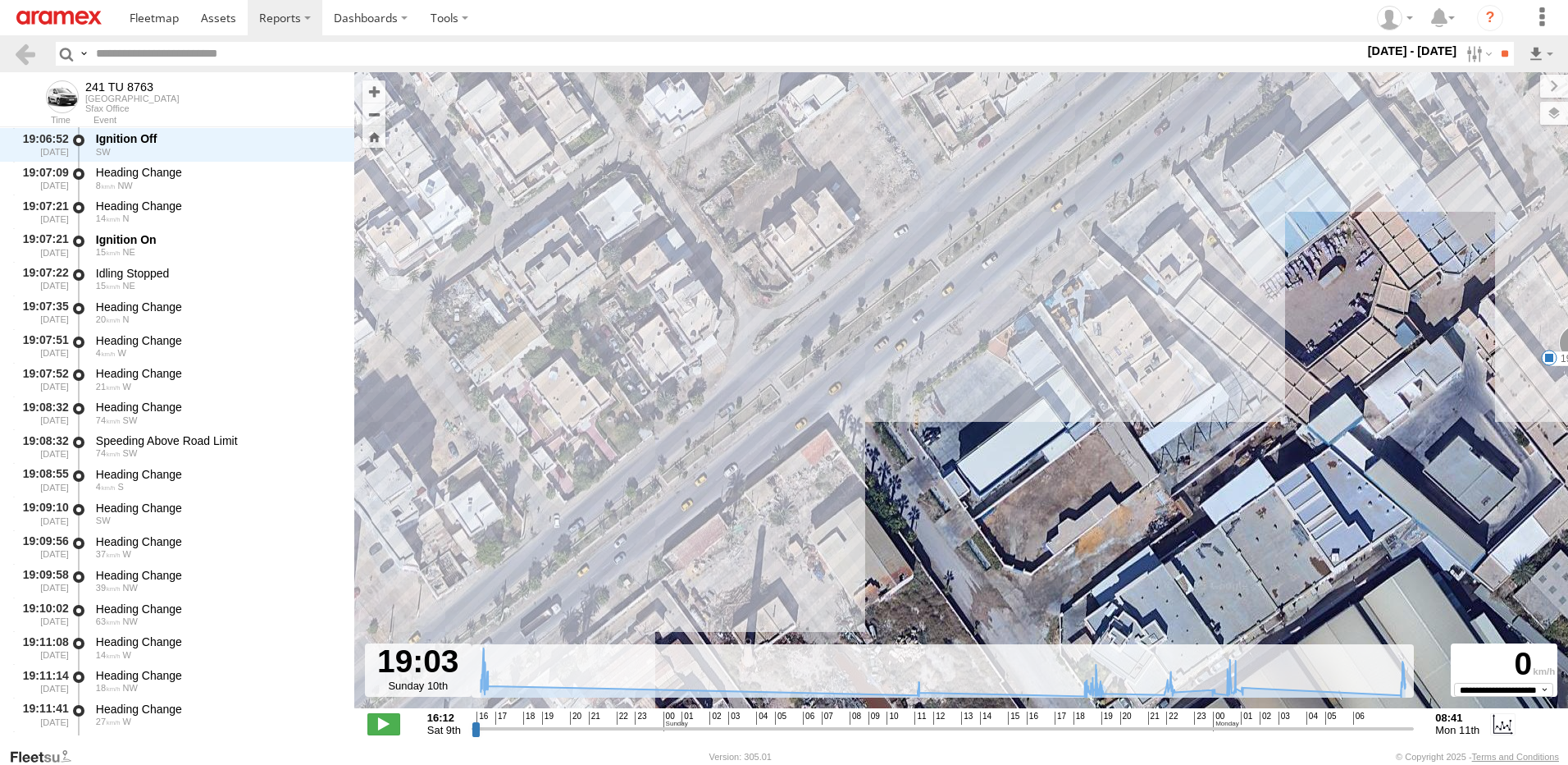
drag, startPoint x: 1067, startPoint y: 451, endPoint x: 1094, endPoint y: 532, distance: 85.4
click at [1091, 529] on div "241 TU 8763 16:15 Sat 16:24 Sat 16:28 Sat 18:49 Sun 19:06 Sun 19:31 Sun 22:26 S…" at bounding box center [961, 399] width 1214 height 653
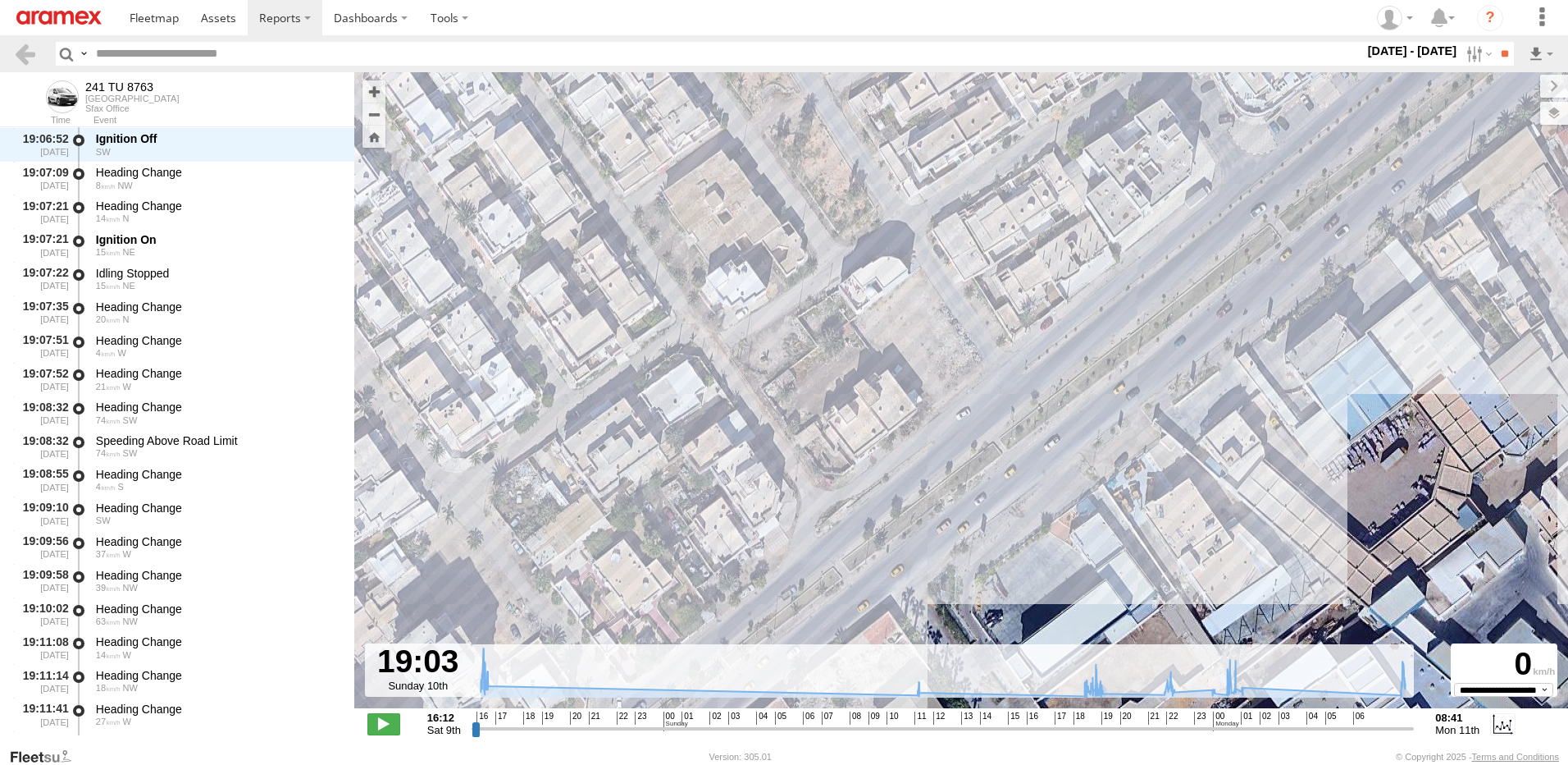
drag, startPoint x: 1164, startPoint y: 490, endPoint x: 1170, endPoint y: 499, distance: 10.8
click at [1168, 497] on div "241 TU 8763 16:15 Sat 16:24 Sat 16:28 Sat 18:49 Sun 19:06 Sun 19:31 Sun 22:26 S…" at bounding box center [961, 399] width 1214 height 653
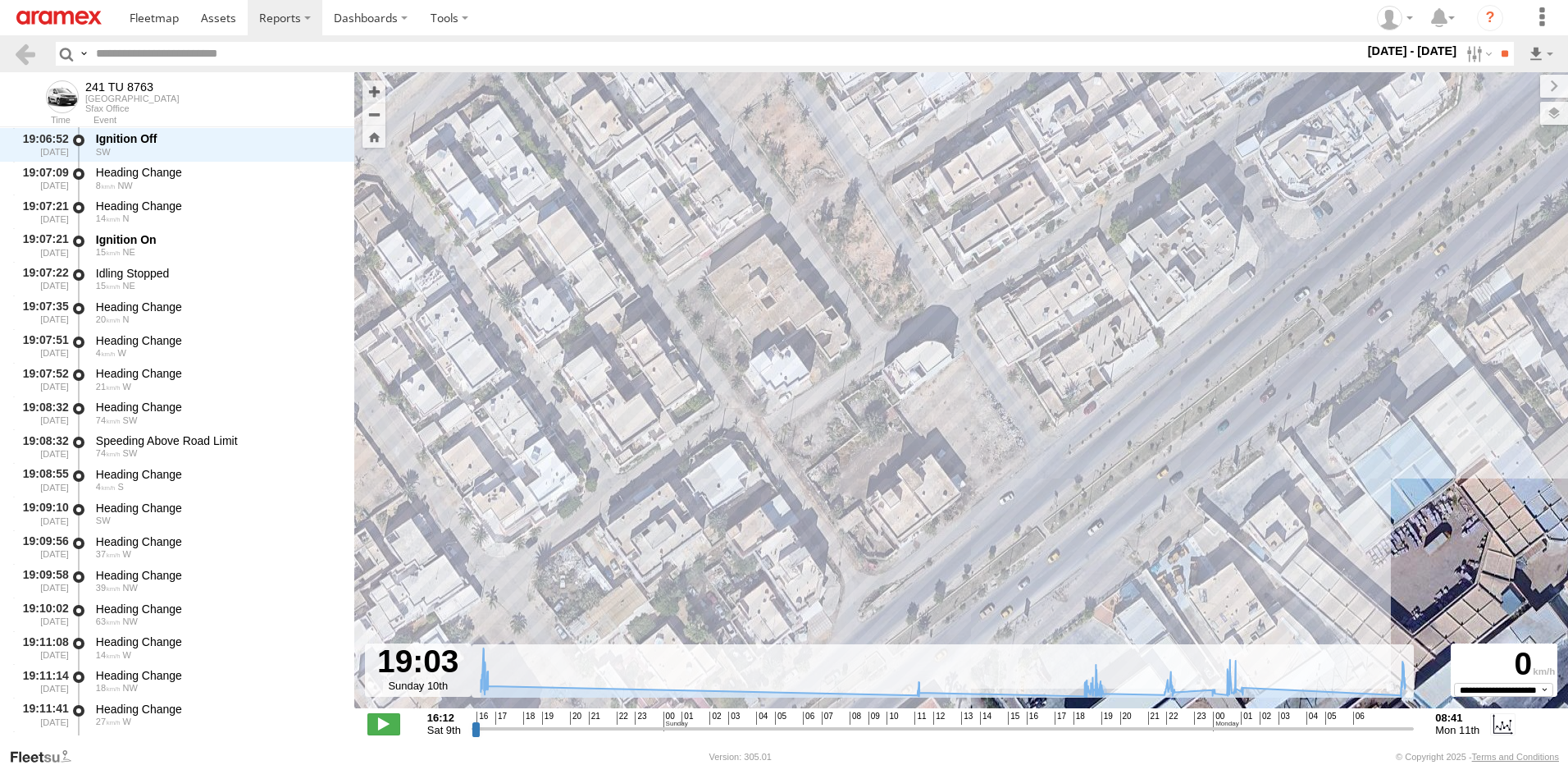
drag, startPoint x: 1126, startPoint y: 422, endPoint x: 1091, endPoint y: 366, distance: 66.0
click at [1091, 366] on div "241 TU 8763 16:15 Sat 16:24 Sat 16:28 Sat 18:49 Sun 19:06 Sun 19:31 Sun 22:26 S…" at bounding box center [961, 399] width 1214 height 653
drag, startPoint x: 1146, startPoint y: 407, endPoint x: 1075, endPoint y: 358, distance: 86.3
click at [1080, 363] on div "241 TU 8763 16:15 Sat 16:24 Sat 16:28 Sat 18:49 Sun 19:06 Sun 19:31 Sun 22:26 S…" at bounding box center [961, 399] width 1214 height 653
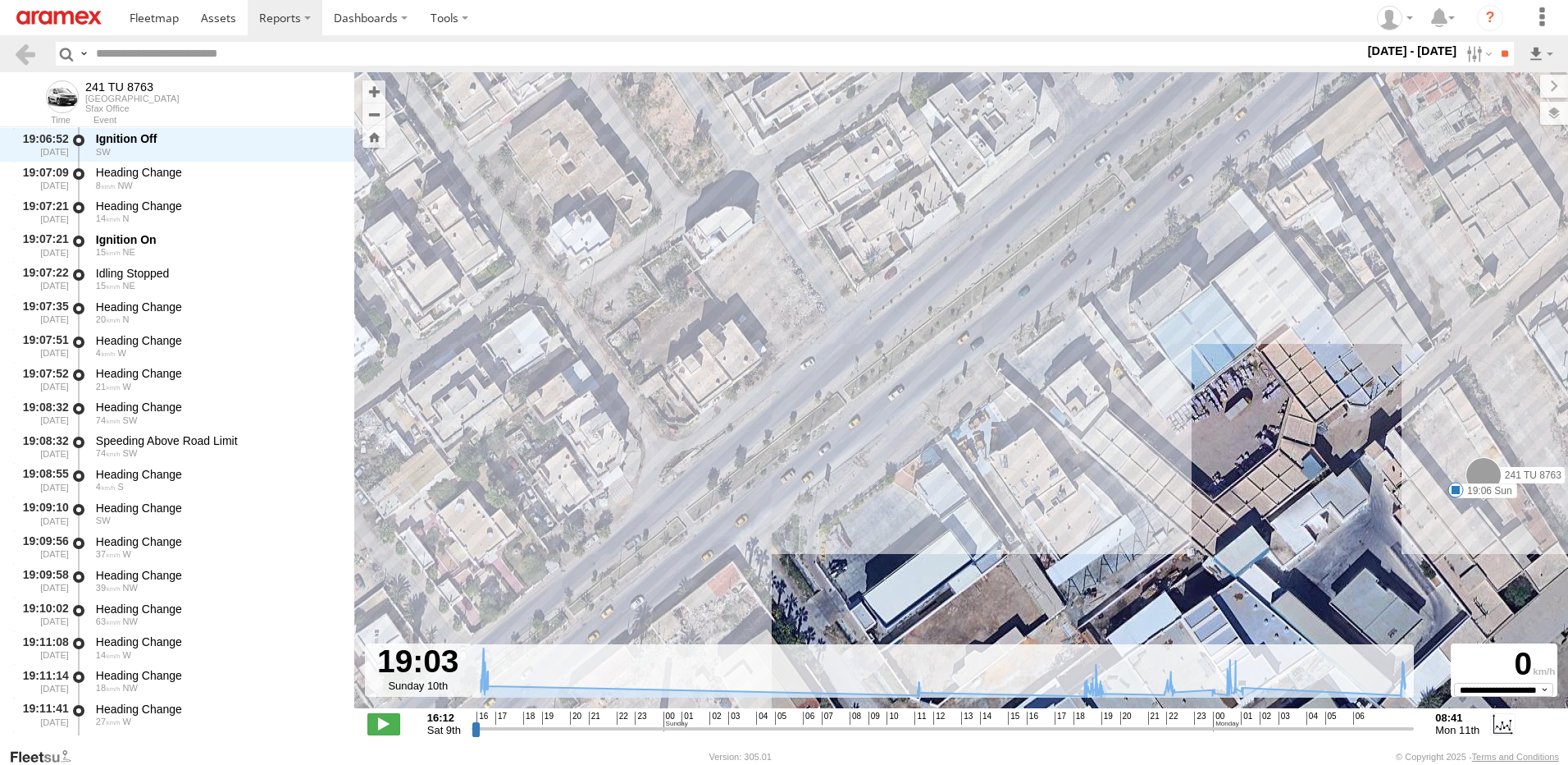
drag, startPoint x: 1165, startPoint y: 406, endPoint x: 1148, endPoint y: 410, distance: 17.5
click at [1151, 410] on div "241 TU 8763 16:15 Sat 16:24 Sat 16:28 Sat 18:49 Sun 19:06 Sun 19:31 Sun 22:26 S…" at bounding box center [961, 399] width 1214 height 653
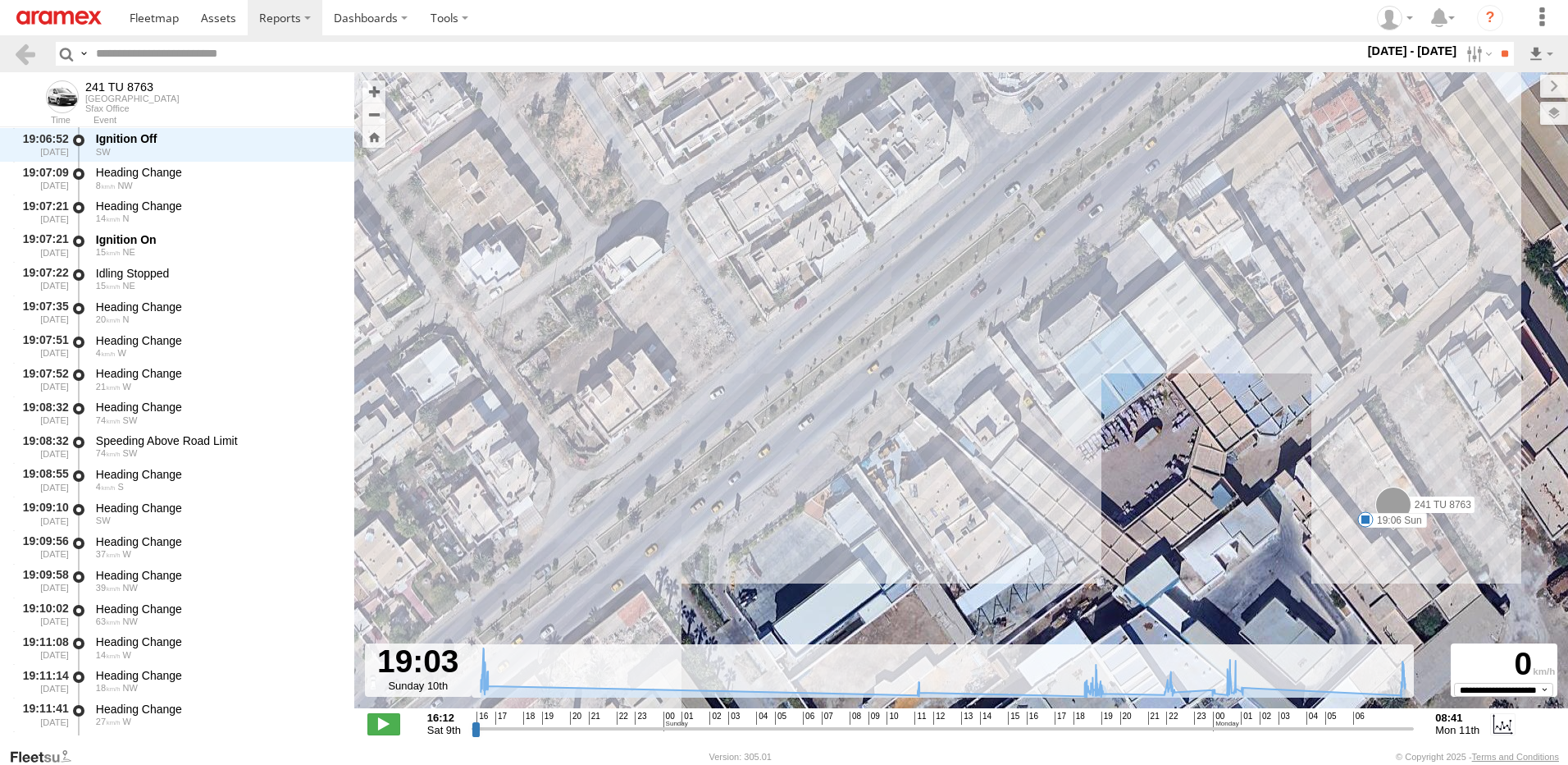
drag, startPoint x: 1295, startPoint y: 368, endPoint x: 1134, endPoint y: 336, distance: 164.1
click at [1204, 356] on div "241 TU 8763 16:15 Sat 16:24 Sat 16:28 Sat 18:49 Sun 19:06 Sun 19:31 Sun 22:26 S…" at bounding box center [961, 399] width 1214 height 653
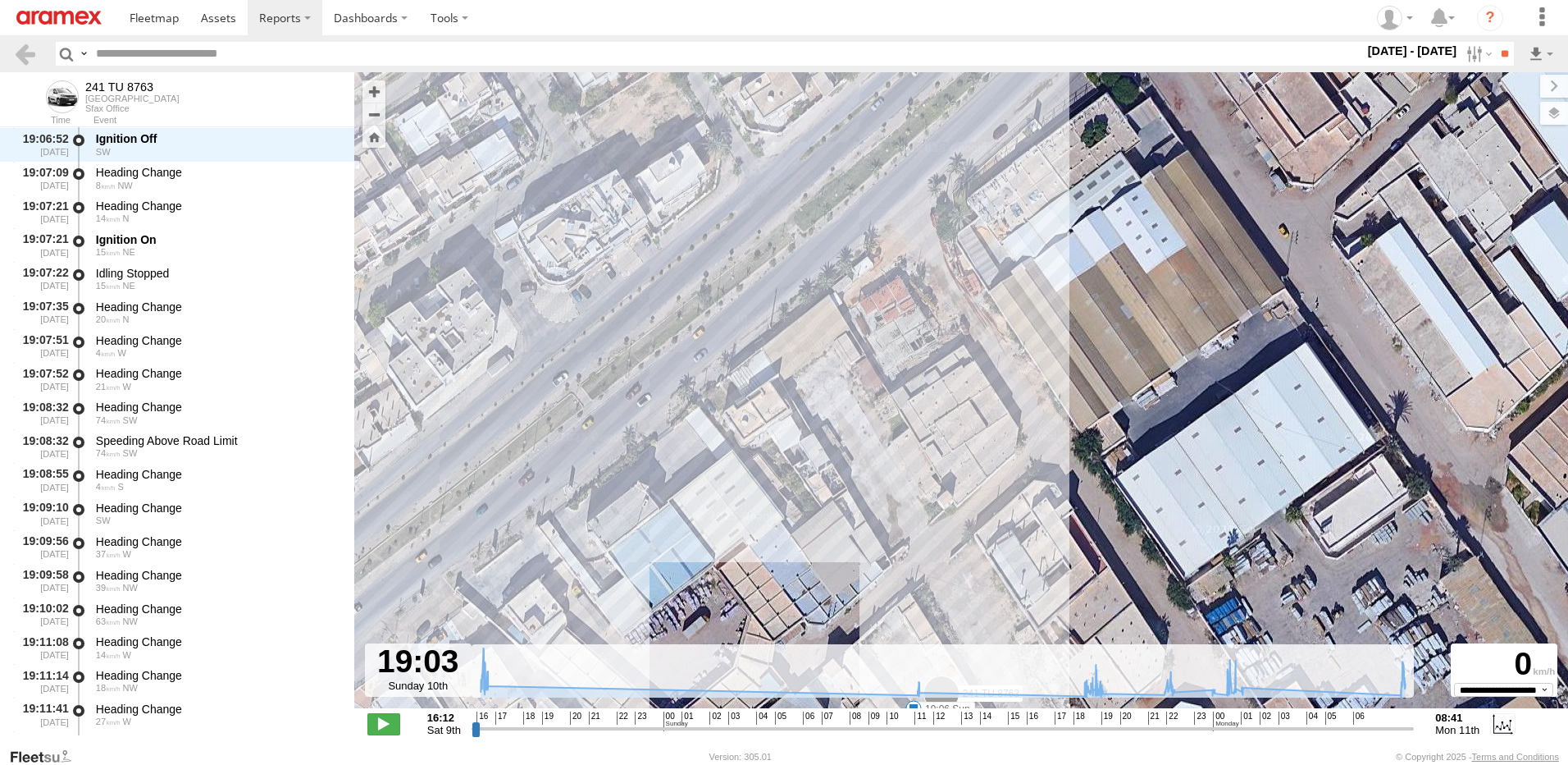
drag, startPoint x: 1192, startPoint y: 328, endPoint x: 1023, endPoint y: 576, distance: 300.1
click at [1023, 576] on div "241 TU 8763 16:15 Sat 16:24 Sat 16:28 Sat 18:49 Sun 19:06 Sun 19:31 Sun 22:26 S…" at bounding box center [961, 399] width 1214 height 653
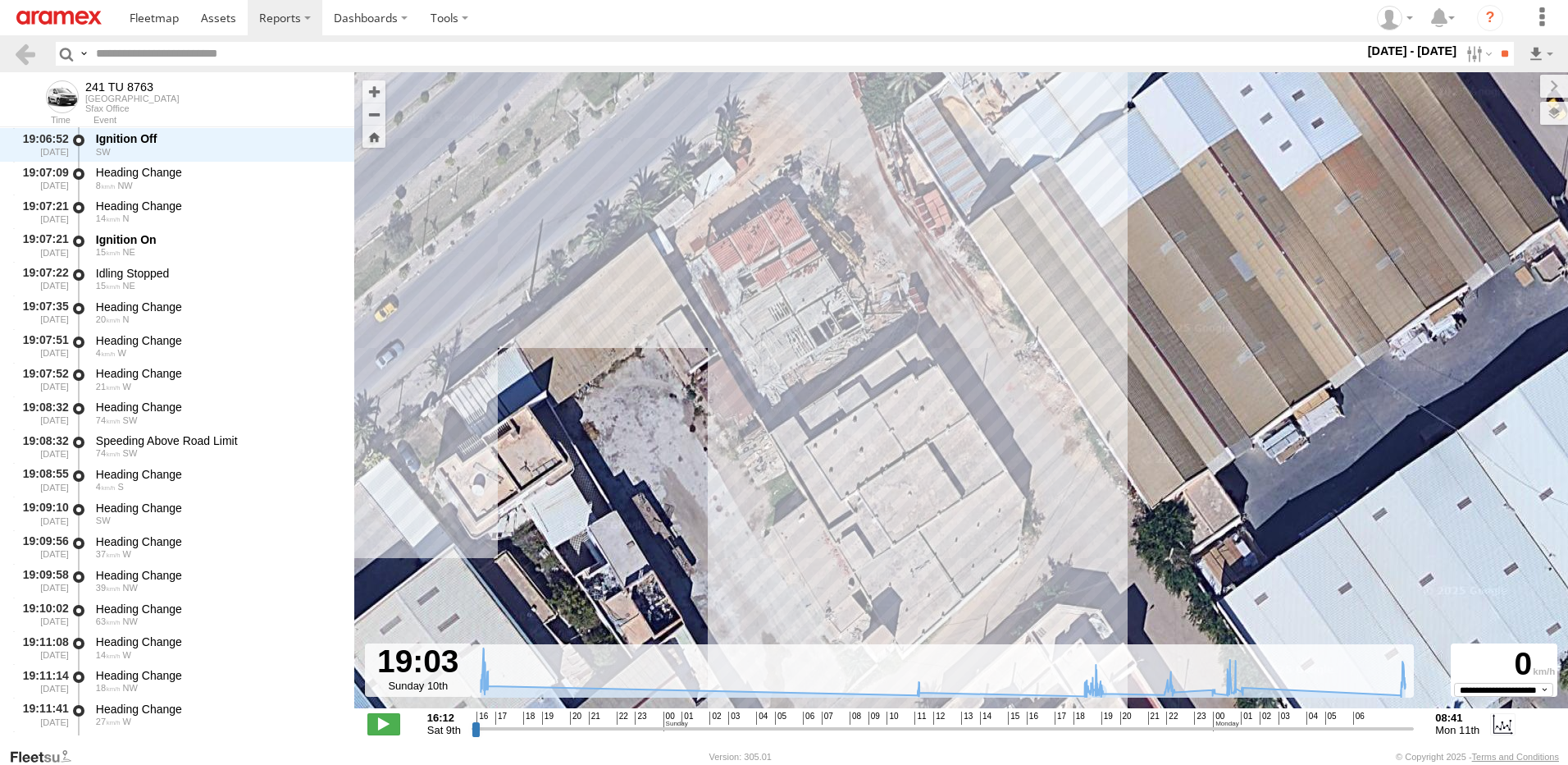
drag, startPoint x: 1008, startPoint y: 419, endPoint x: 962, endPoint y: 321, distance: 108.3
click at [976, 342] on div "241 TU 8763 16:15 Sat 16:24 Sat 16:28 Sat 18:49 Sun 19:06 Sun 19:31 Sun 22:26 S…" at bounding box center [961, 399] width 1214 height 653
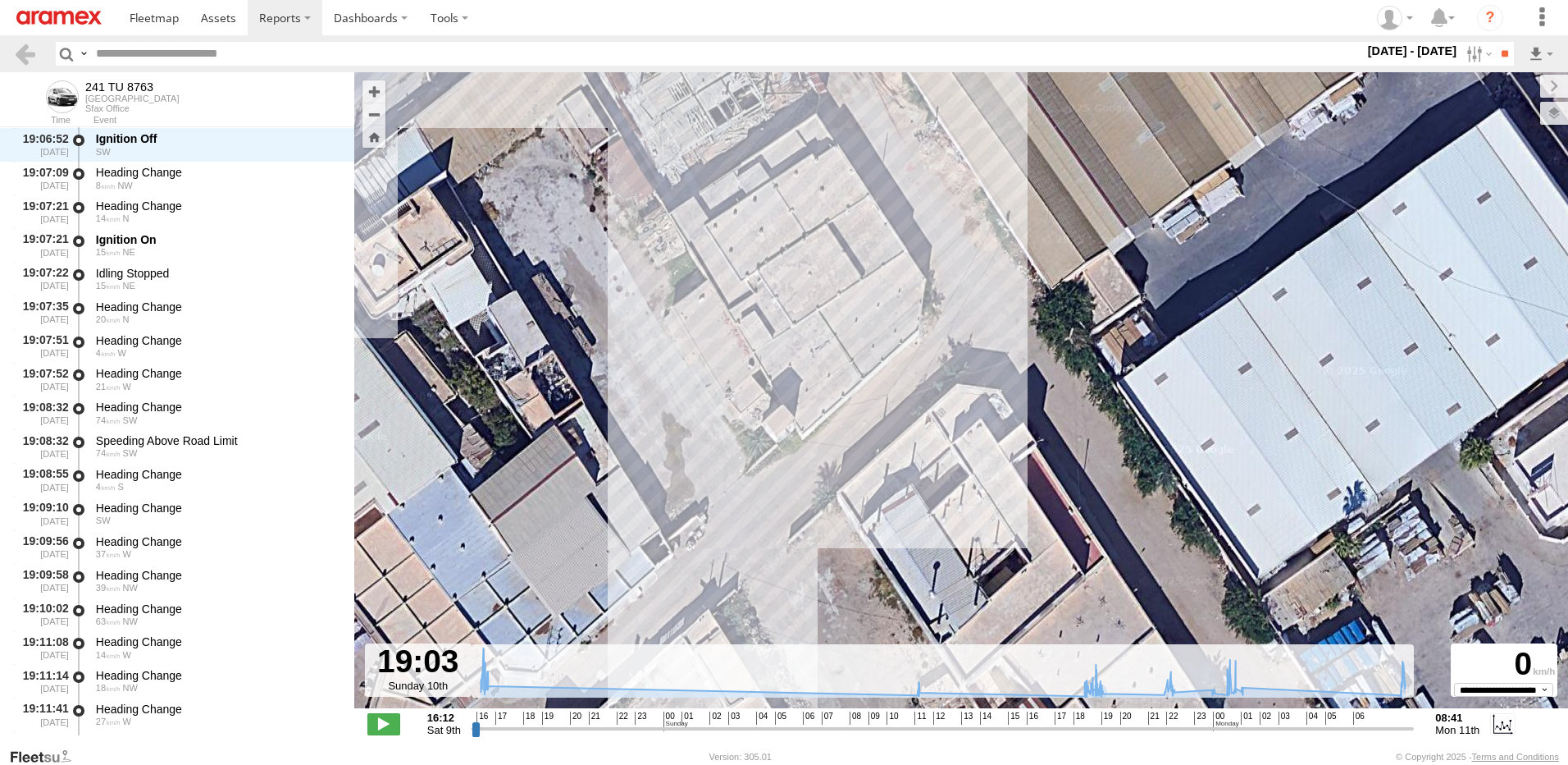
click at [941, 298] on div "241 TU 8763 16:15 Sat 16:24 Sat 16:28 Sat 18:49 Sun 19:06 Sun 19:31 Sun 22:26 S…" at bounding box center [961, 399] width 1214 height 653
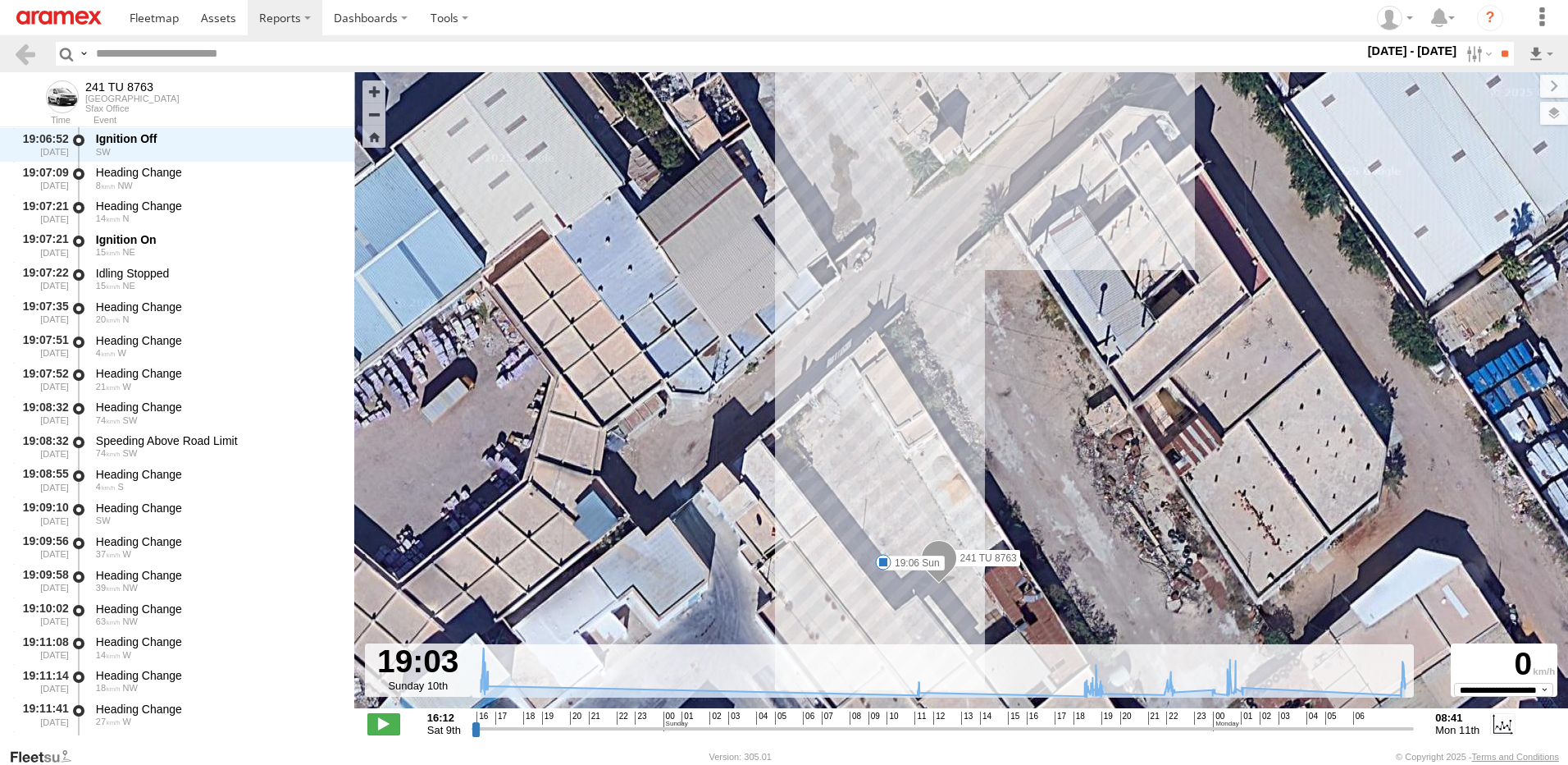
drag, startPoint x: 944, startPoint y: 386, endPoint x: 948, endPoint y: 316, distance: 70.1
click at [946, 330] on div "241 TU 8763 16:15 Sat 16:24 Sat 16:28 Sat 18:49 Sun 19:06 Sun 19:31 Sun 22:26 S…" at bounding box center [961, 399] width 1214 height 653
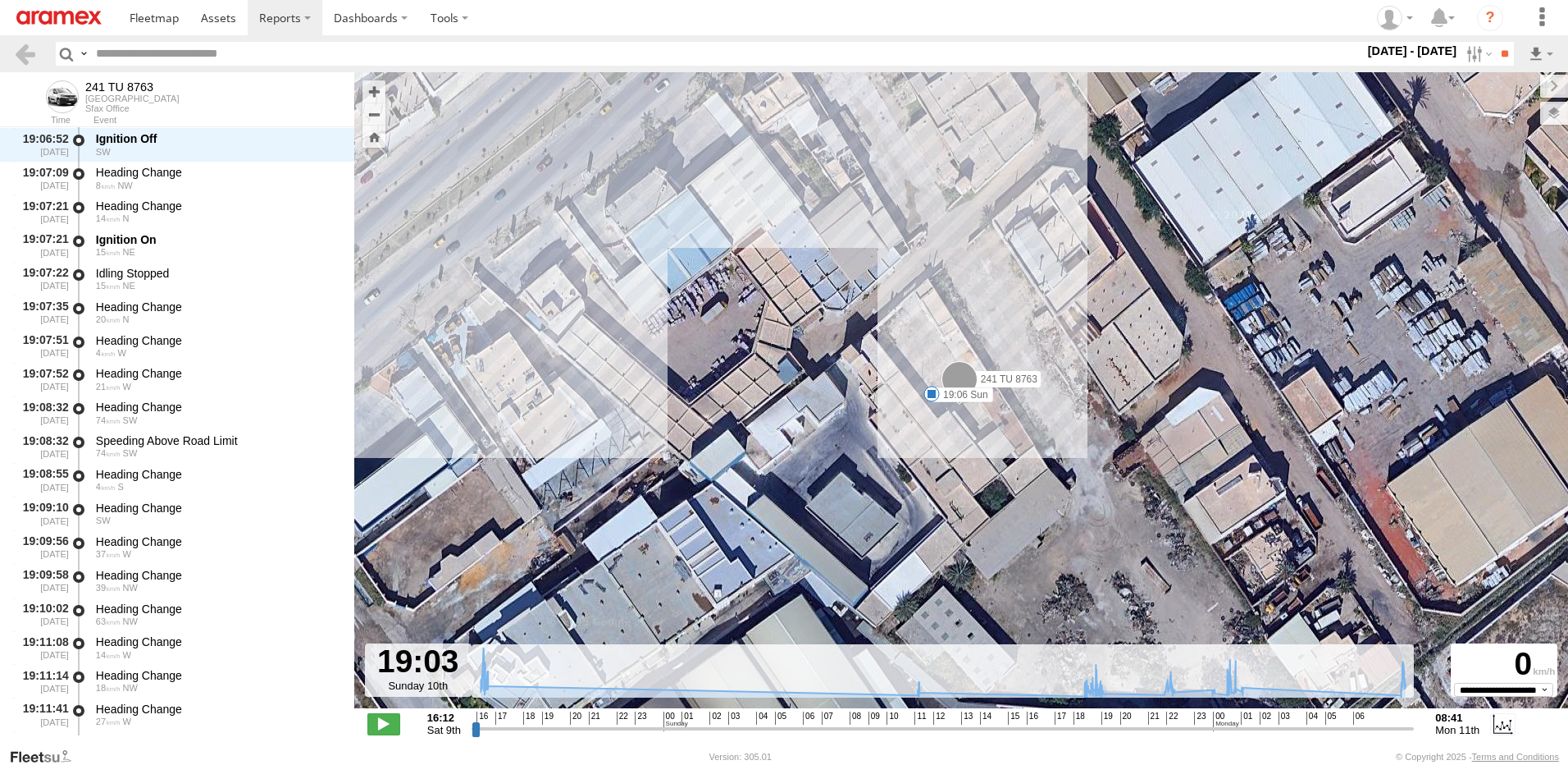
drag, startPoint x: 963, startPoint y: 396, endPoint x: 1041, endPoint y: 453, distance: 96.6
click at [1034, 446] on div "241 TU 8763 16:15 Sat 16:24 Sat 16:28 Sat 18:49 Sun 19:06 Sun 19:31 Sun 22:26 S…" at bounding box center [961, 399] width 1214 height 653
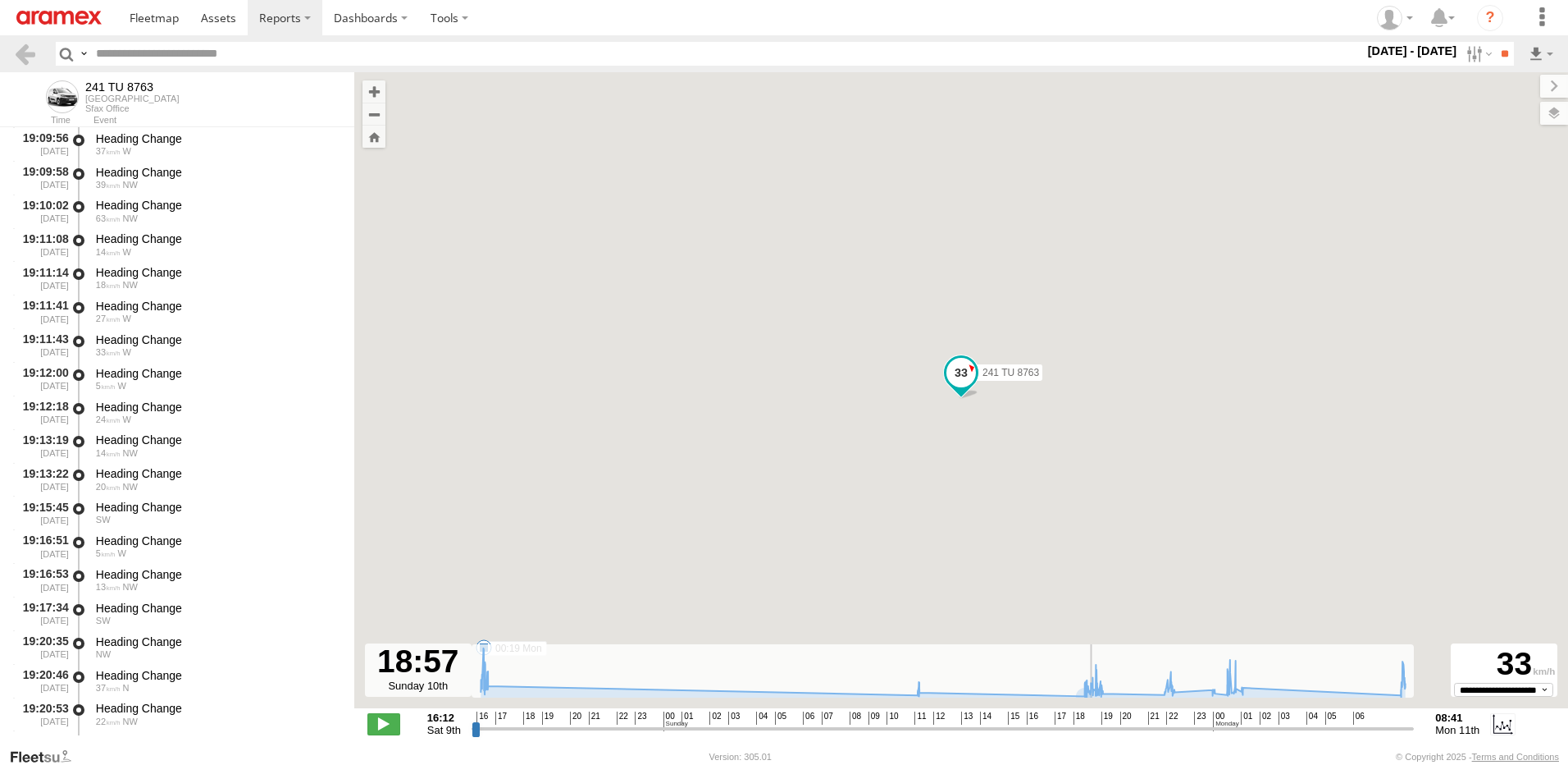
scroll to position [5900, 0]
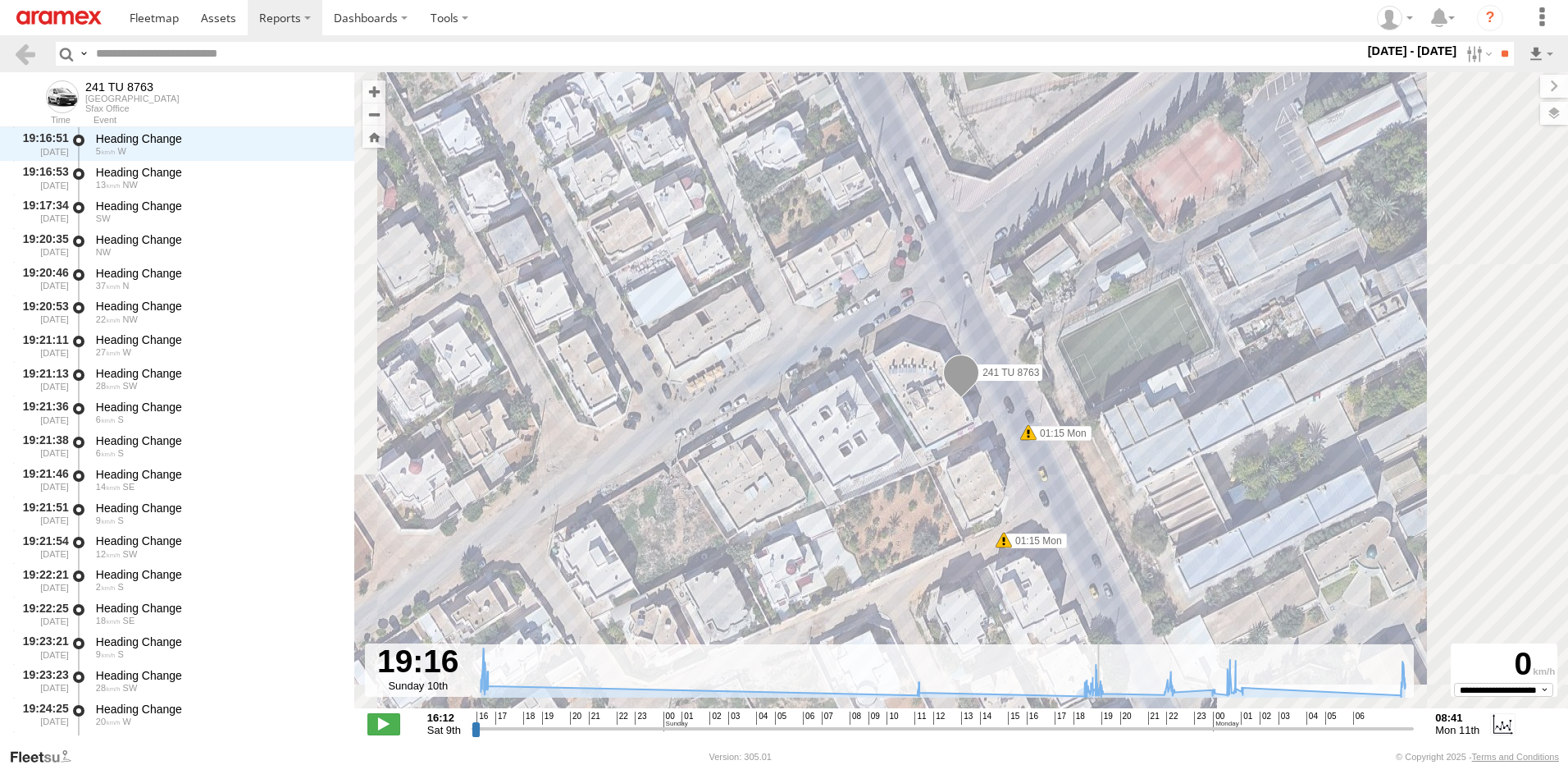
drag, startPoint x: 1091, startPoint y: 728, endPoint x: 1100, endPoint y: 727, distance: 9.1
click at [1100, 727] on input "range" at bounding box center [944, 728] width 944 height 16
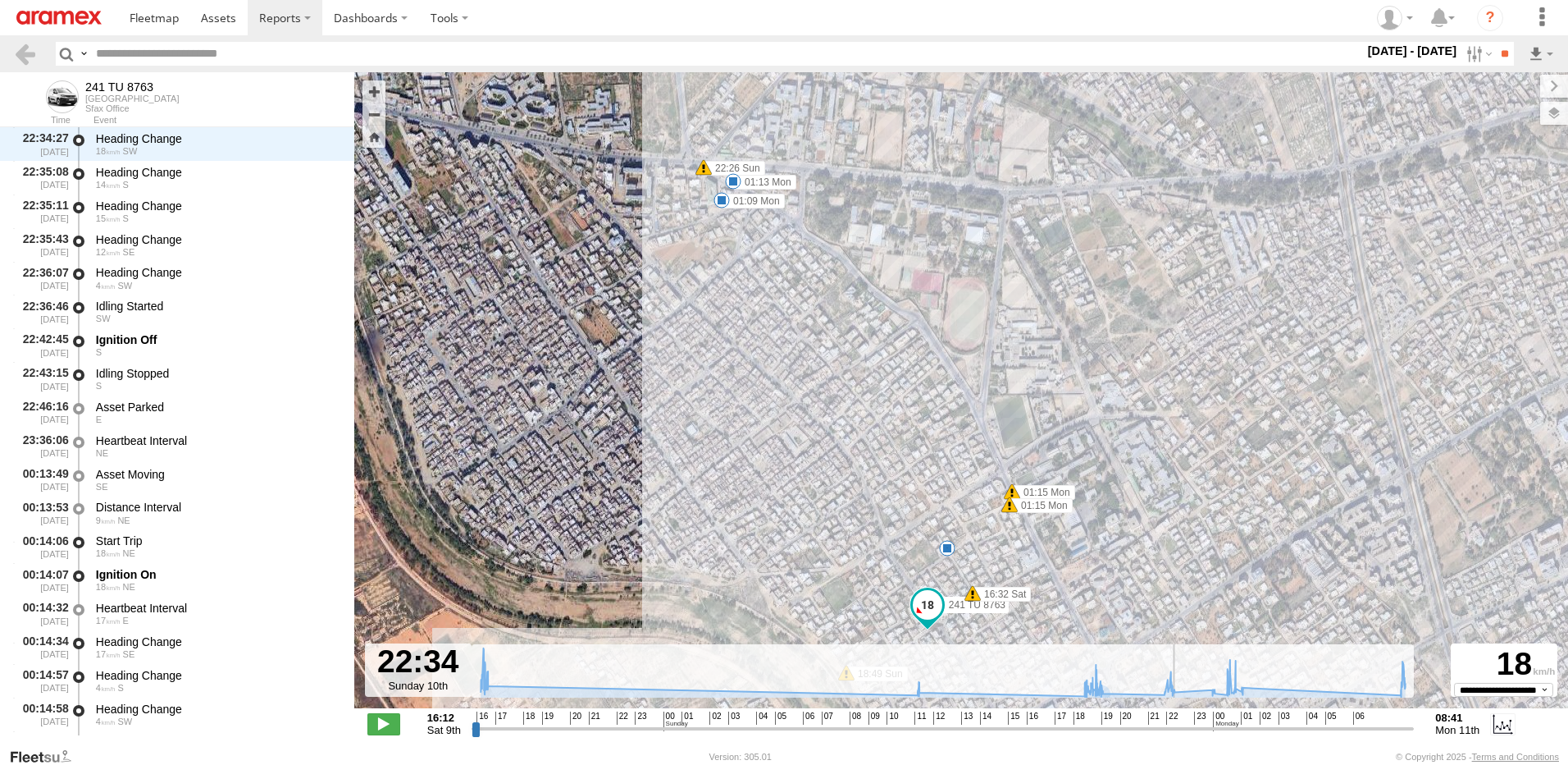
scroll to position [10494, 0]
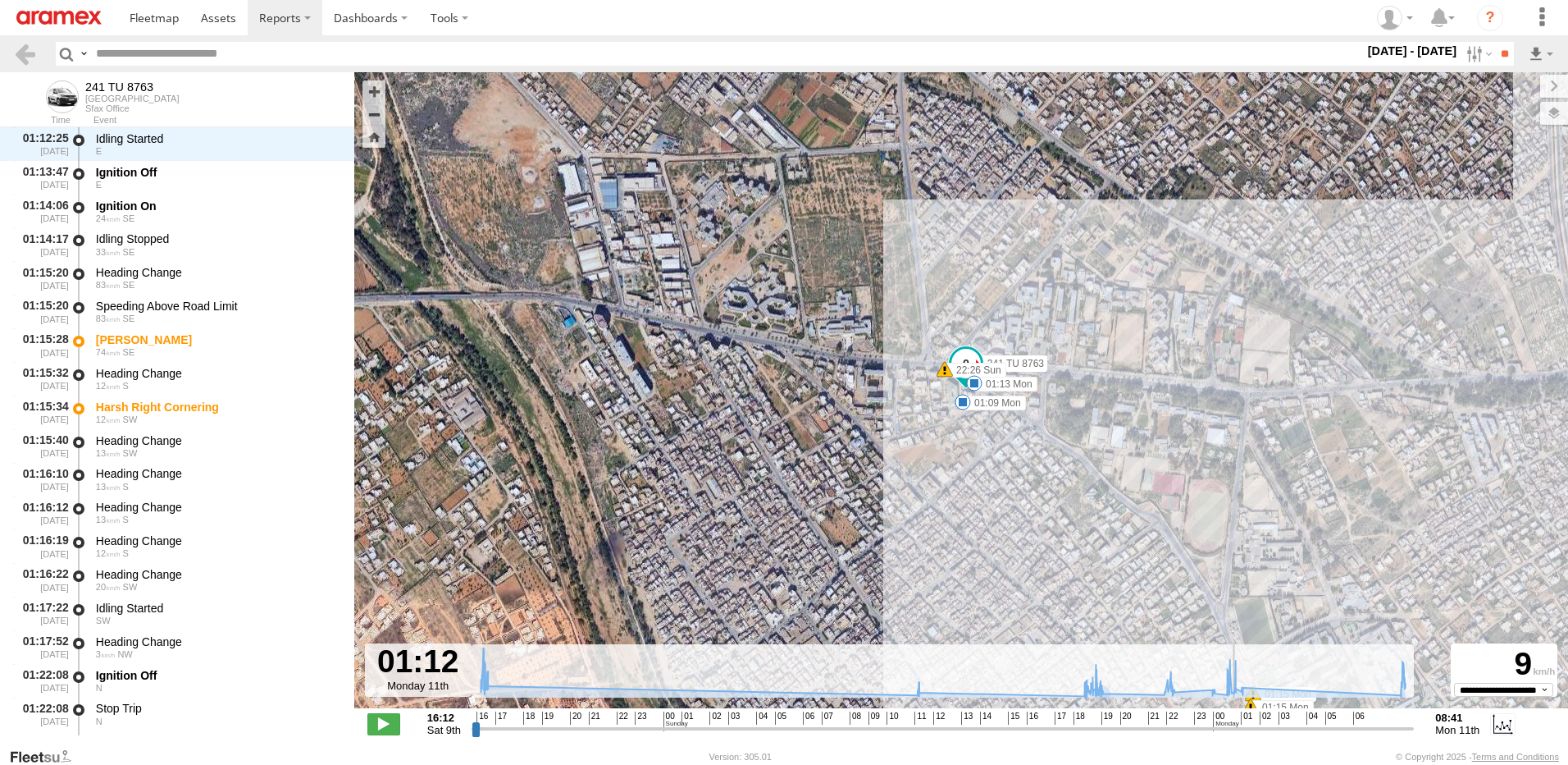
drag, startPoint x: 1102, startPoint y: 724, endPoint x: 1237, endPoint y: 731, distance: 135.2
click at [1237, 731] on input "range" at bounding box center [944, 728] width 944 height 16
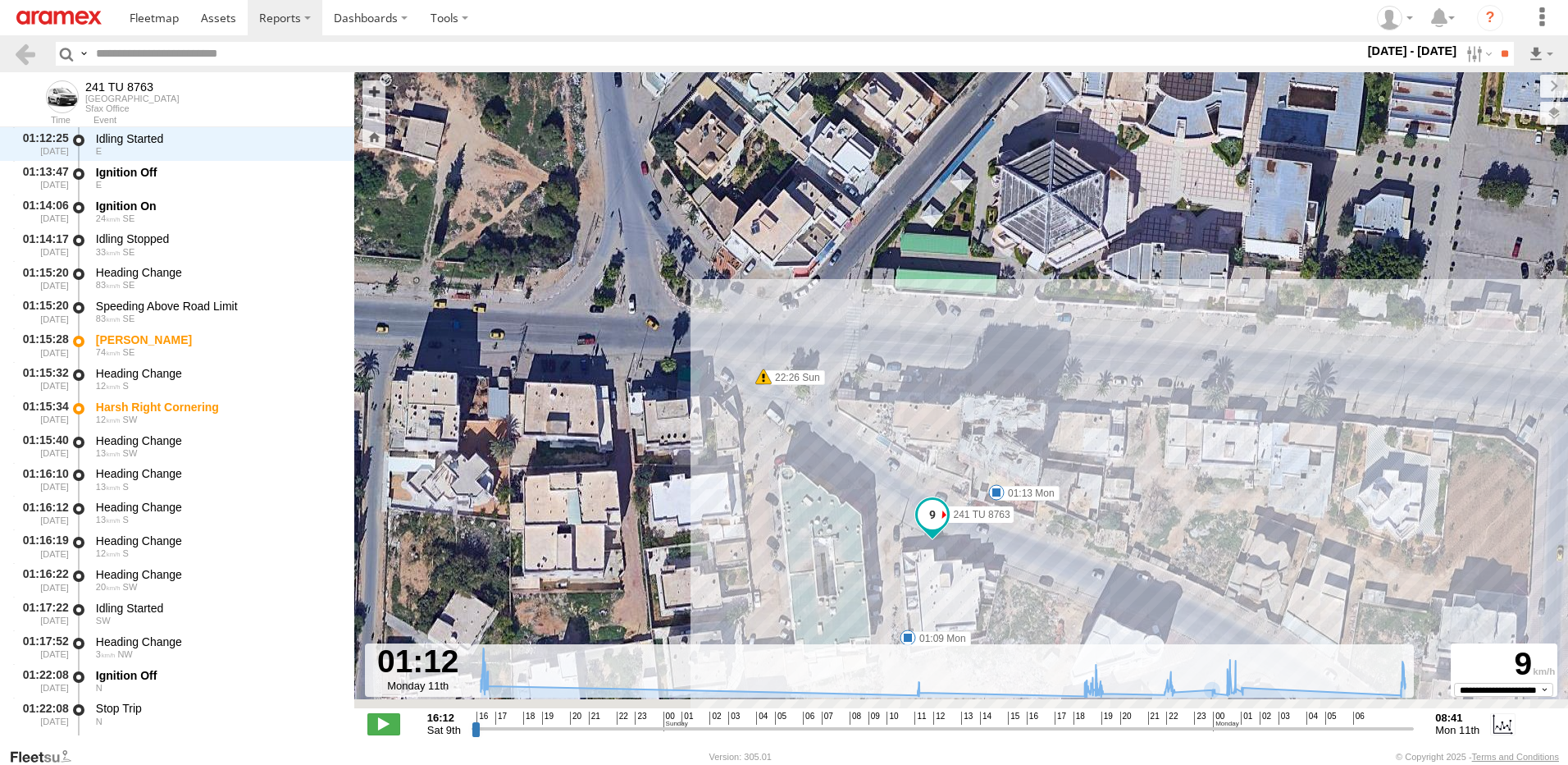
drag, startPoint x: 887, startPoint y: 518, endPoint x: 900, endPoint y: 386, distance: 132.6
click at [900, 386] on div "241 TU 8763 16:15 Sat 16:24 Sat 16:28 Sat 18:49 Sun 19:06 Sun 19:31 Sun 22:26 S…" at bounding box center [961, 399] width 1214 height 653
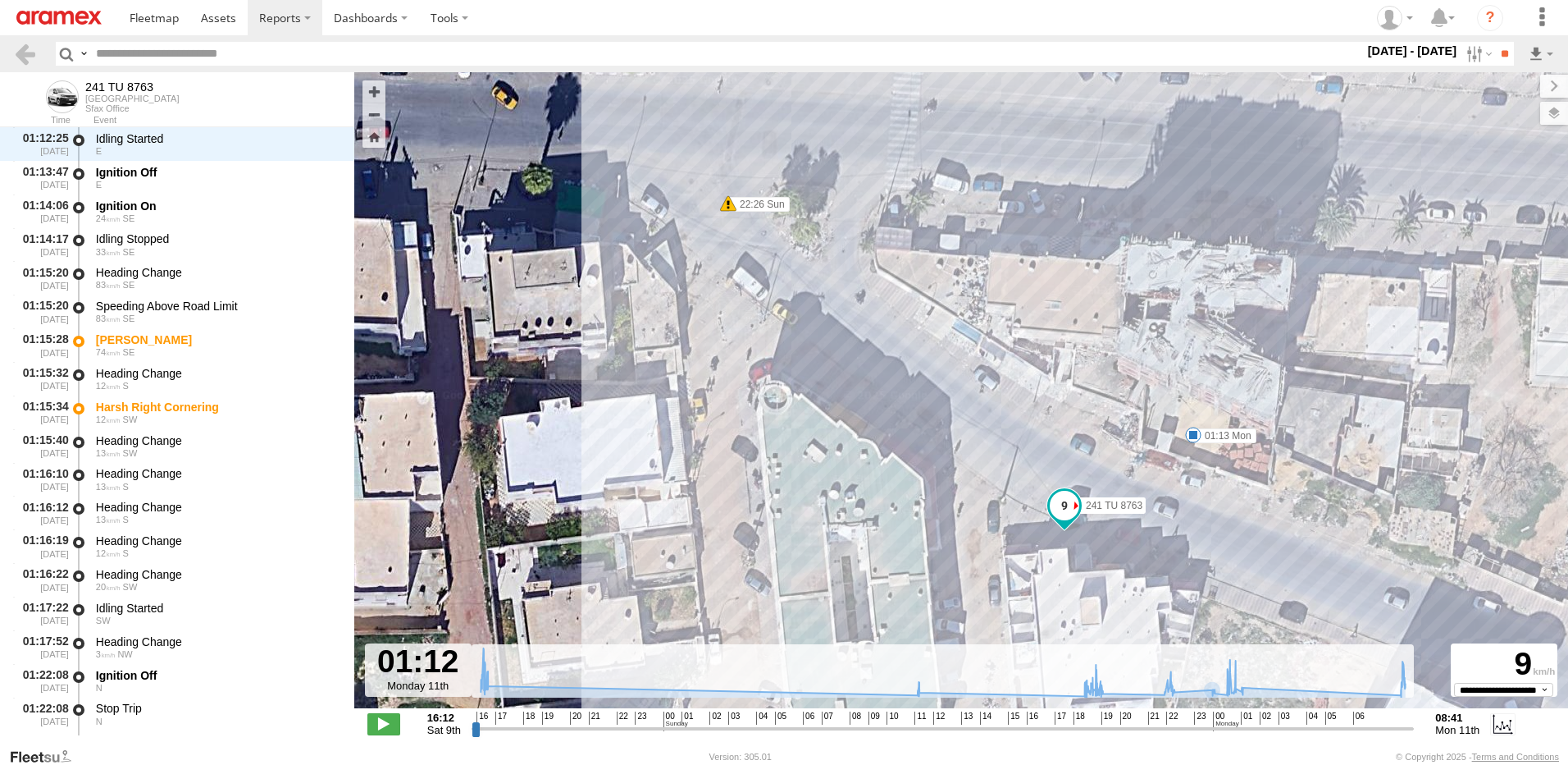
drag, startPoint x: 991, startPoint y: 513, endPoint x: 1010, endPoint y: 444, distance: 71.6
click at [1007, 443] on div "241 TU 8763 16:15 Sat 16:24 Sat 16:28 Sat 18:49 Sun 19:06 Sun 19:31 Sun 22:26 S…" at bounding box center [961, 399] width 1214 height 653
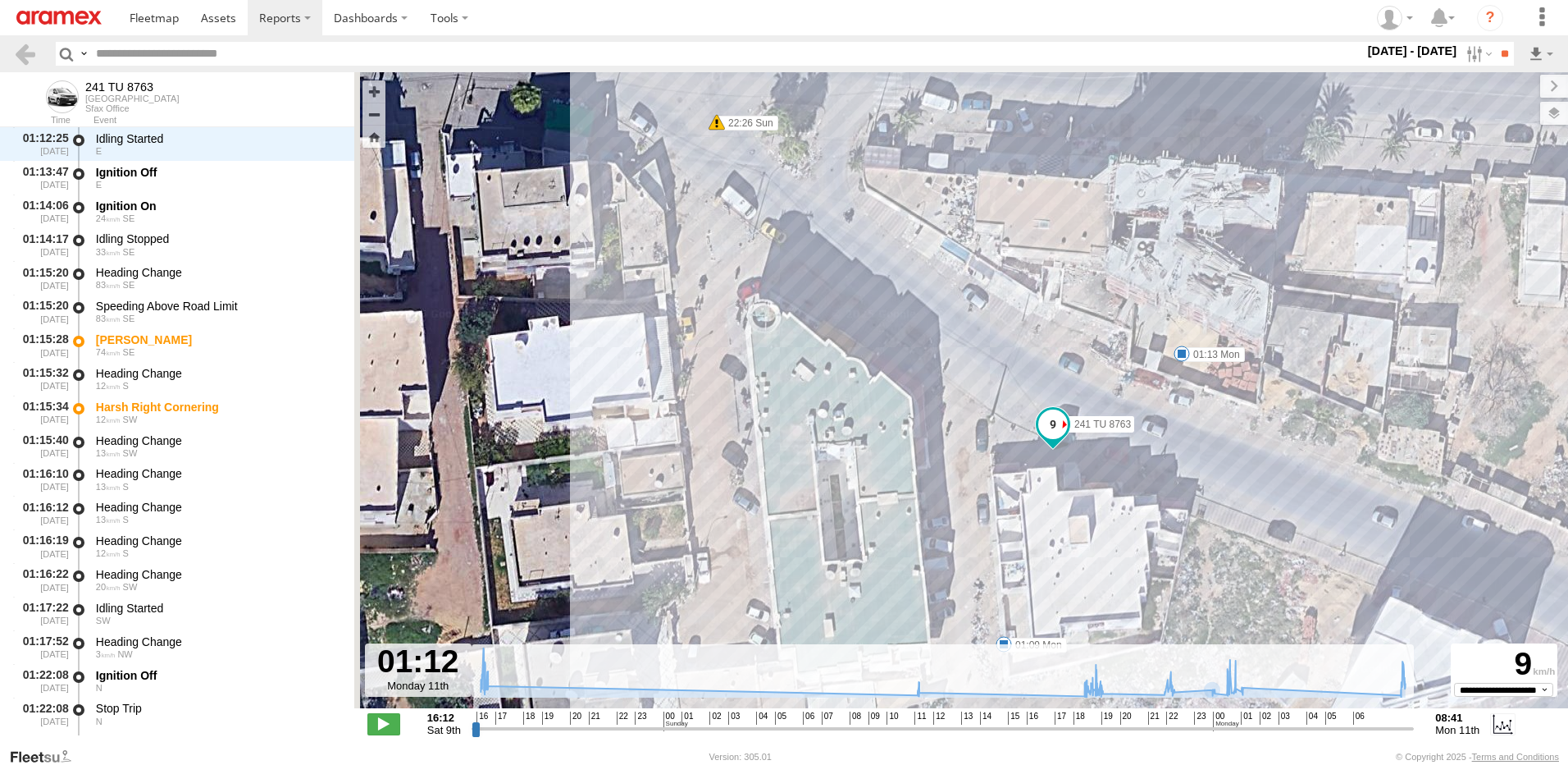
drag, startPoint x: 778, startPoint y: 291, endPoint x: 925, endPoint y: 440, distance: 209.3
click at [925, 440] on div "241 TU 8763 16:15 Sat 16:24 Sat 16:28 Sat 18:49 Sun 19:06 Sun 19:31 Sun 22:26 S…" at bounding box center [961, 399] width 1214 height 653
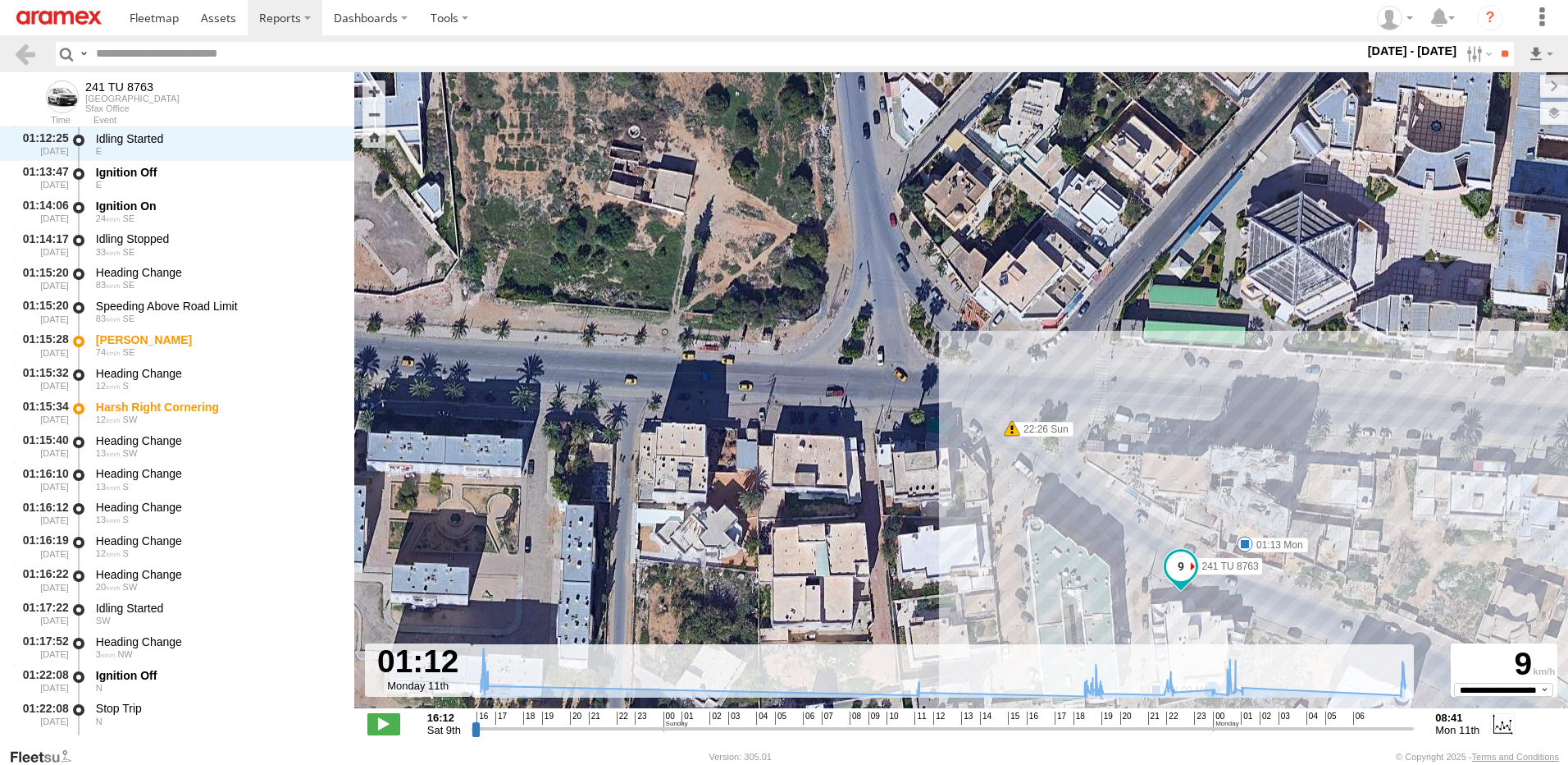
drag, startPoint x: 1011, startPoint y: 511, endPoint x: 989, endPoint y: 426, distance: 87.8
click at [986, 430] on div "241 TU 8763 16:15 Sat 16:24 Sat 16:28 Sat 18:49 Sun 19:06 Sun 19:31 Sun 22:26 S…" at bounding box center [961, 399] width 1214 height 653
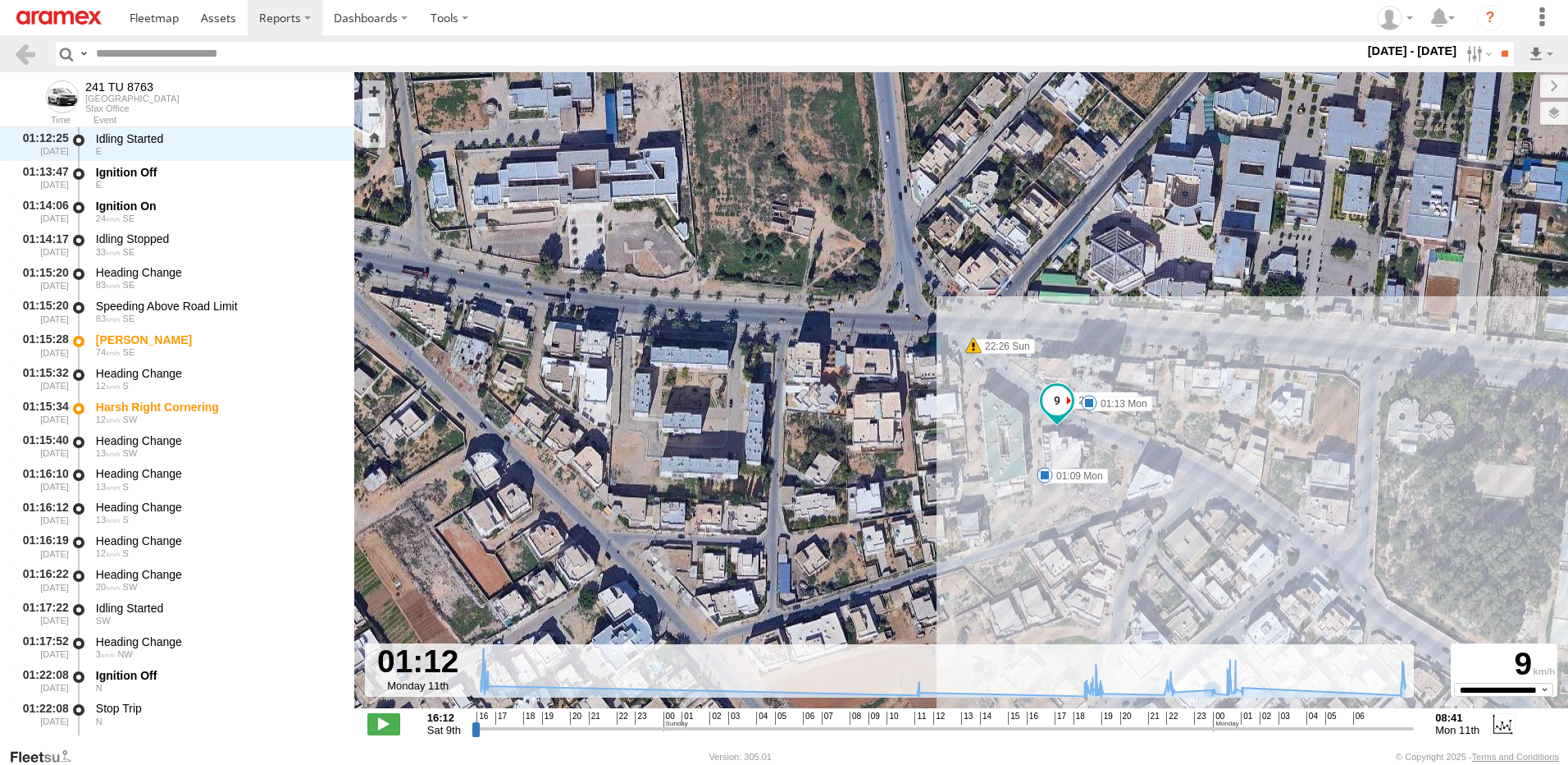
drag, startPoint x: 1034, startPoint y: 537, endPoint x: 1020, endPoint y: 509, distance: 31.3
click at [1021, 513] on div "241 TU 8763 16:15 Sat 16:24 Sat 16:28 Sat 18:49 Sun 19:06 Sun 19:31 Sun 22:26 S…" at bounding box center [961, 399] width 1214 height 653
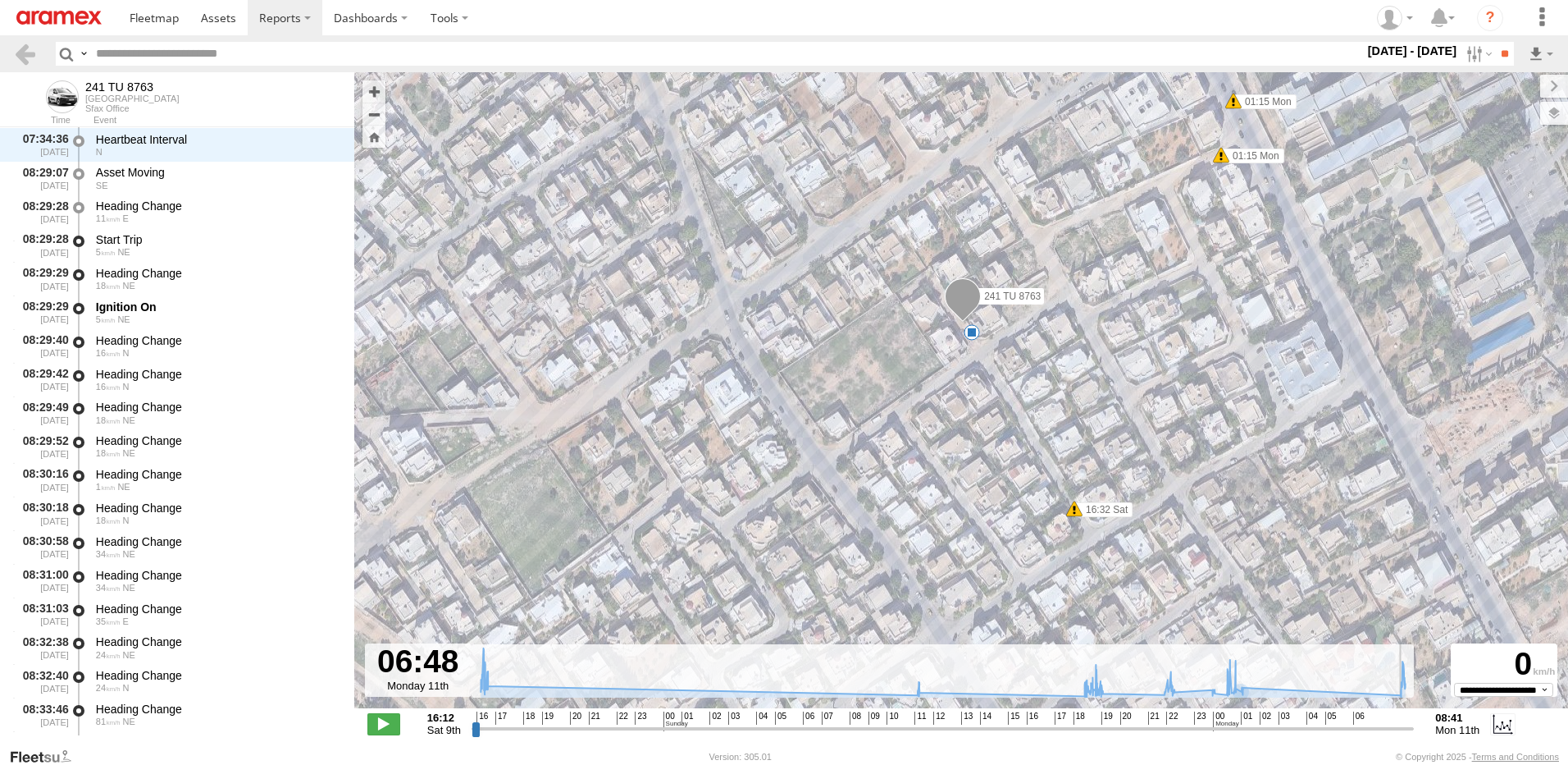
scroll to position [16018, 0]
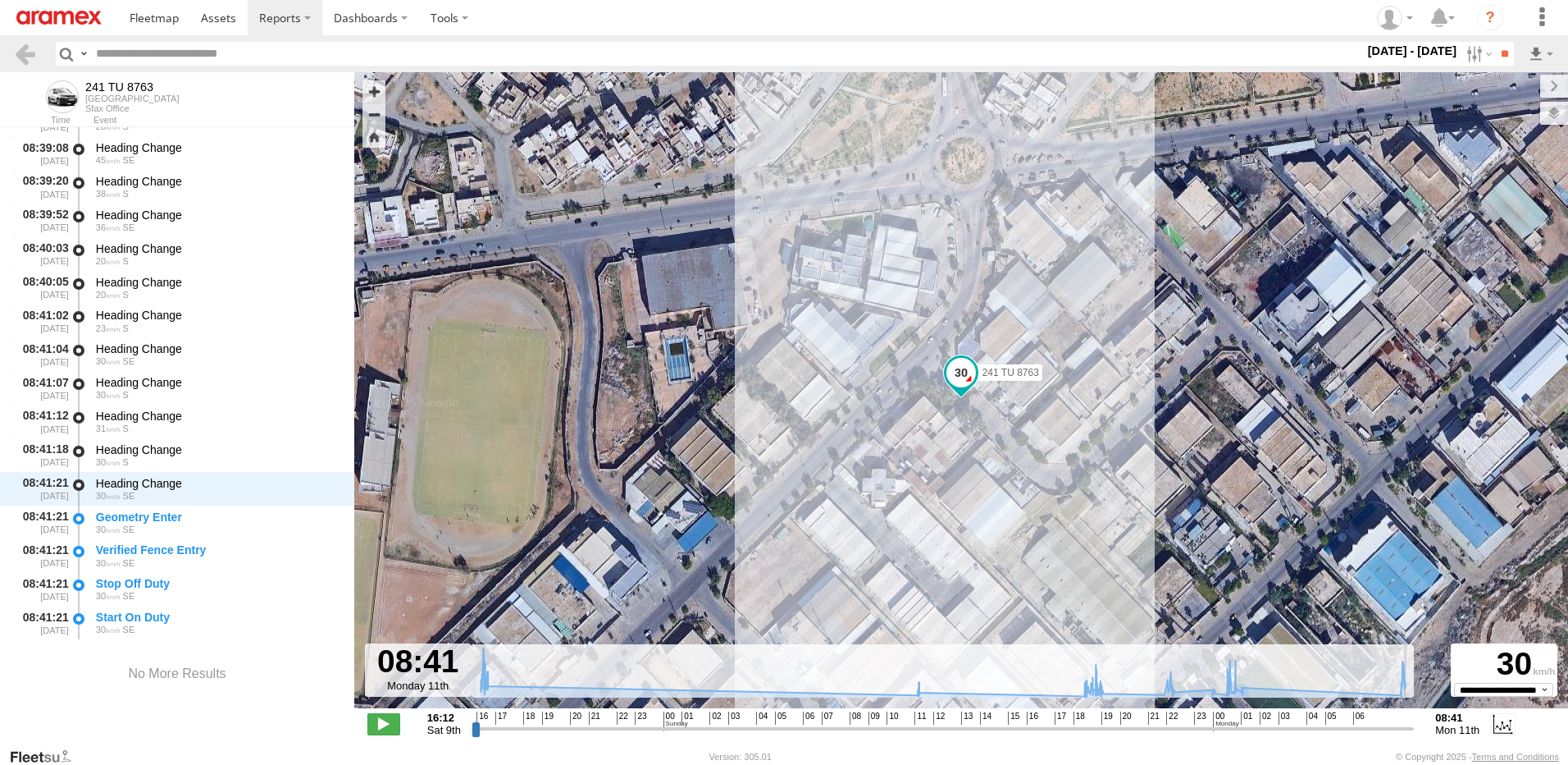
drag, startPoint x: 1240, startPoint y: 727, endPoint x: 1416, endPoint y: 752, distance: 177.8
type input "**********"
click at [1414, 736] on input "range" at bounding box center [944, 728] width 944 height 16
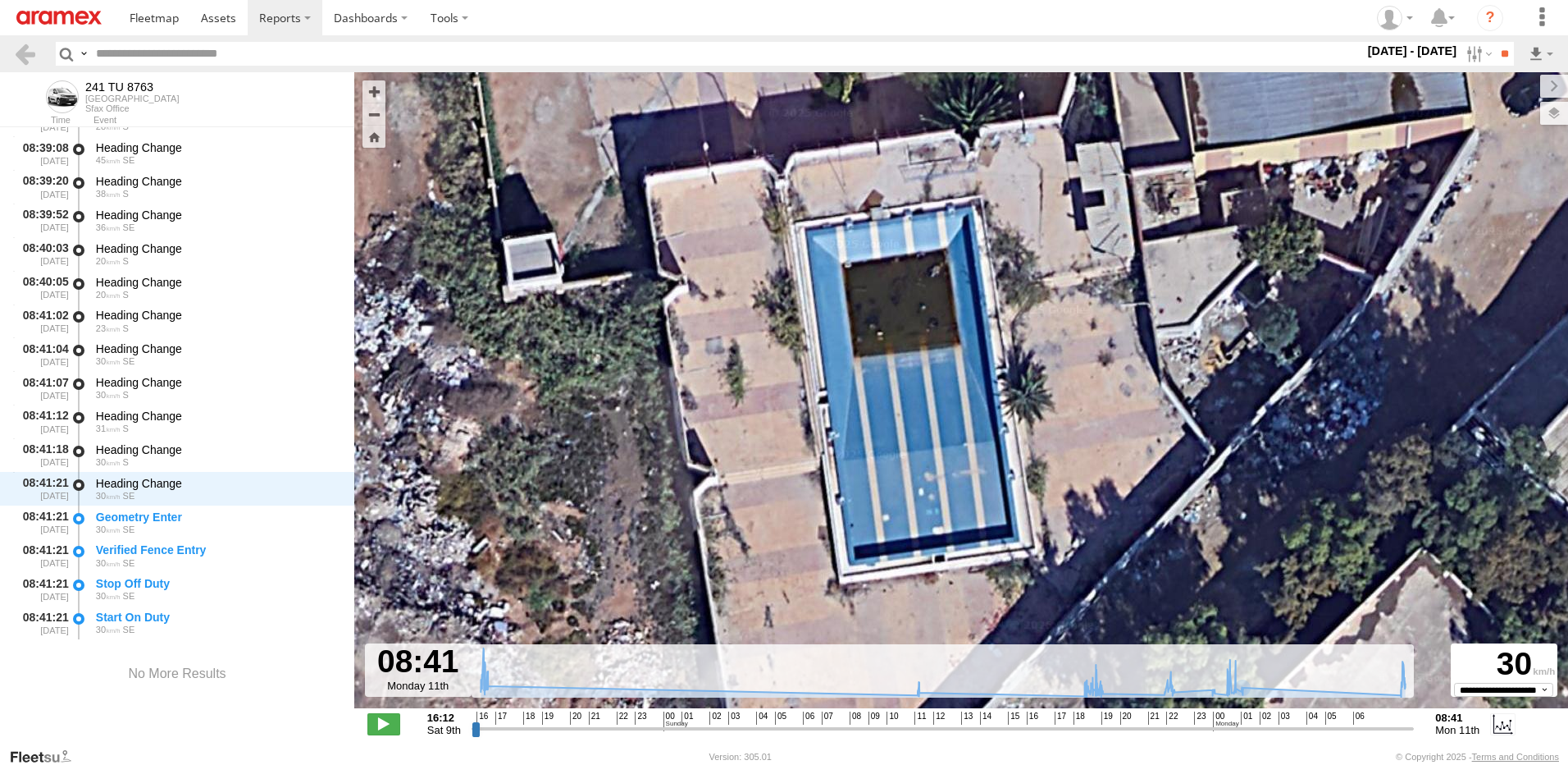
drag, startPoint x: 913, startPoint y: 397, endPoint x: 897, endPoint y: 496, distance: 100.3
click at [897, 496] on div "241 TU 8763 16:15 Sat 16:24 Sat 16:28 Sat 18:49 Sun 19:06 Sun 19:31 Sun 22:26 S…" at bounding box center [961, 399] width 1214 height 653
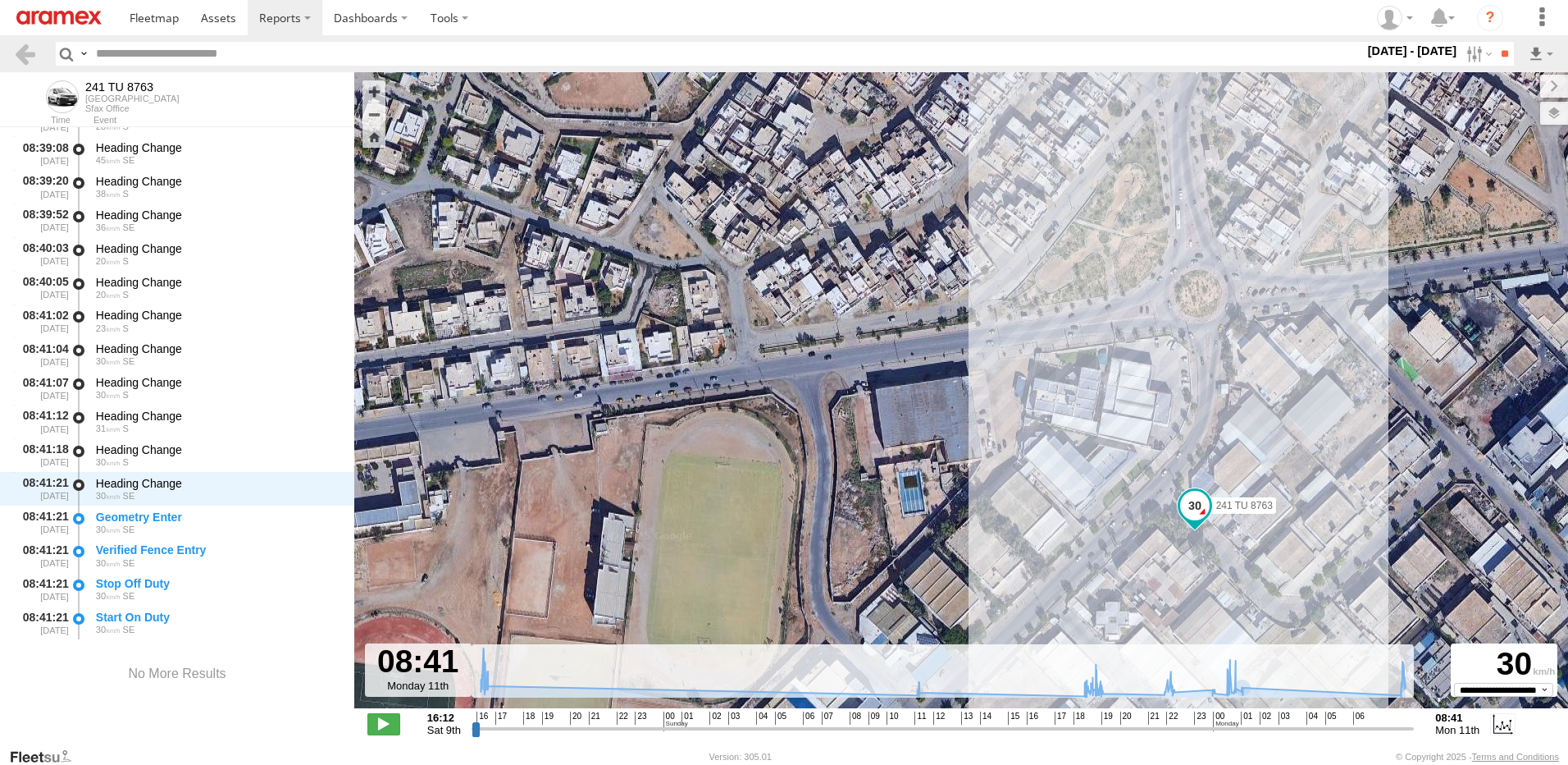
drag, startPoint x: 919, startPoint y: 527, endPoint x: 988, endPoint y: 501, distance: 73.7
click at [988, 501] on div "241 TU 8763 16:15 Sat 16:24 Sat 16:28 Sat 18:49 Sun 19:06 Sun 19:31 Sun 22:26 S…" at bounding box center [961, 399] width 1214 height 653
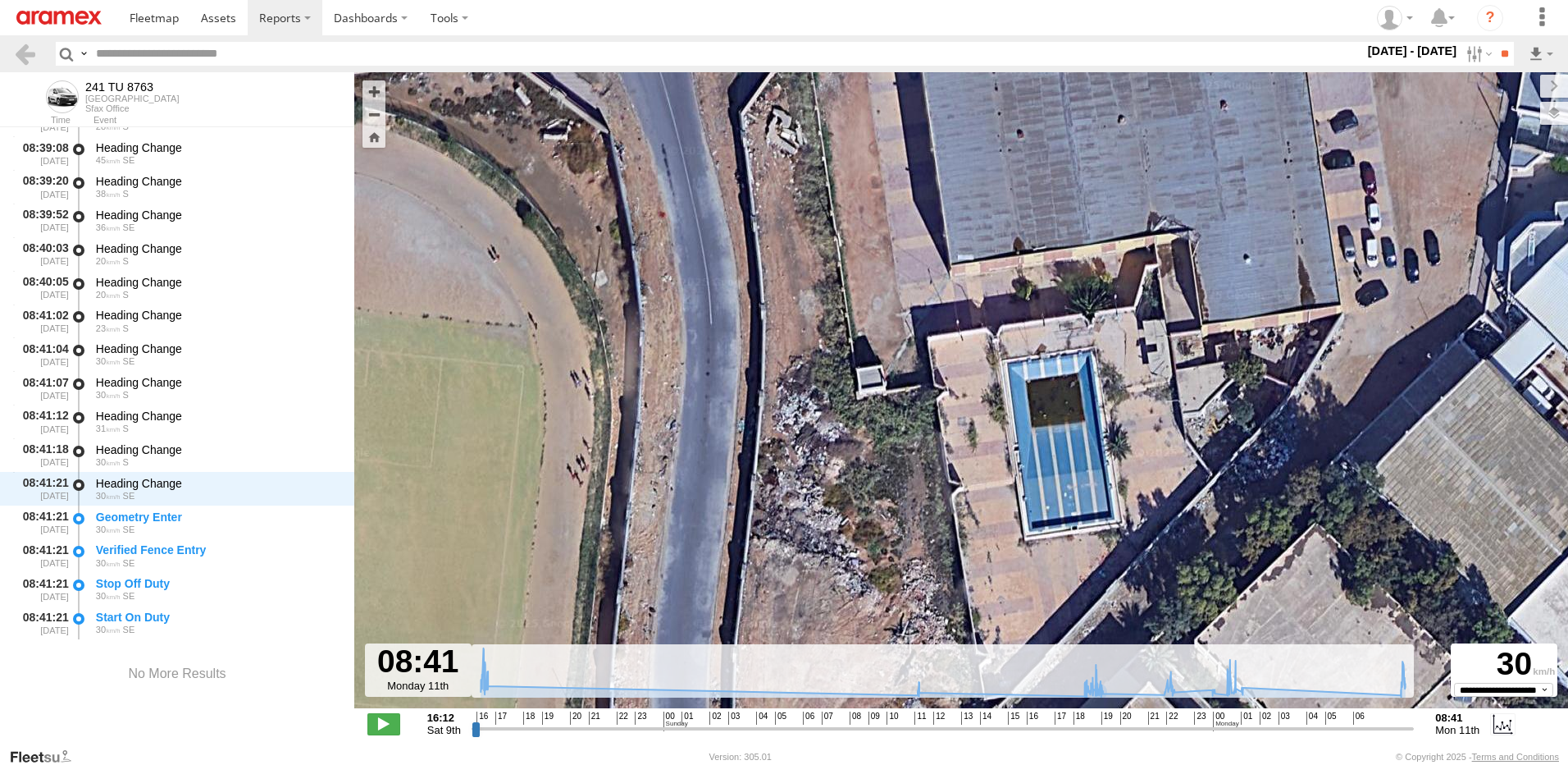
drag, startPoint x: 1100, startPoint y: 585, endPoint x: 1041, endPoint y: 512, distance: 93.9
click at [1047, 518] on div "241 TU 8763 16:15 Sat 16:24 Sat 16:28 Sat 18:49 Sun 19:06 Sun 19:31 Sun 22:26 S…" at bounding box center [961, 399] width 1214 height 653
